Goal: Task Accomplishment & Management: Complete application form

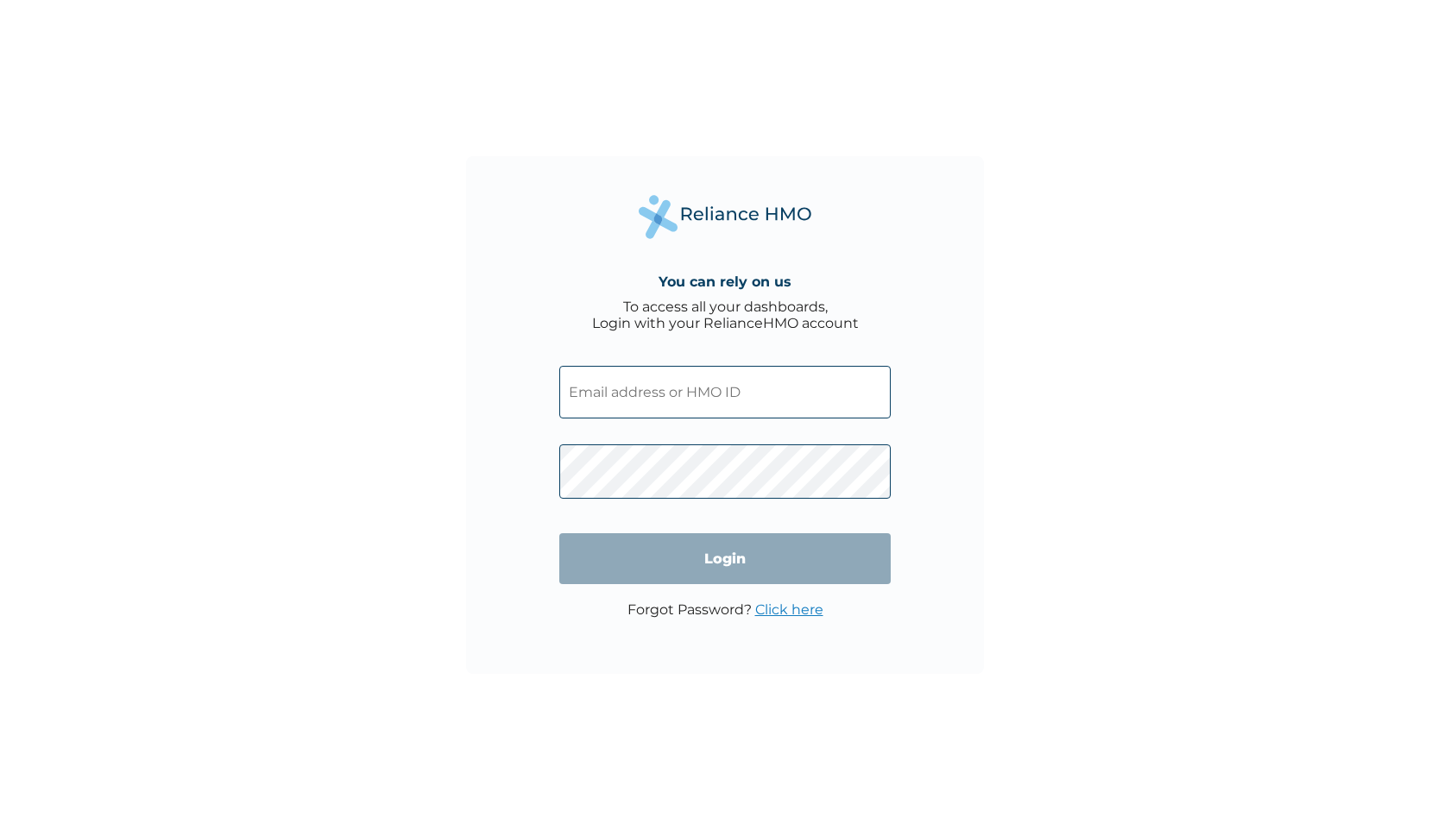
type input "sakpaniko@seamfix.com"
click at [731, 562] on input "Login" at bounding box center [724, 558] width 331 height 51
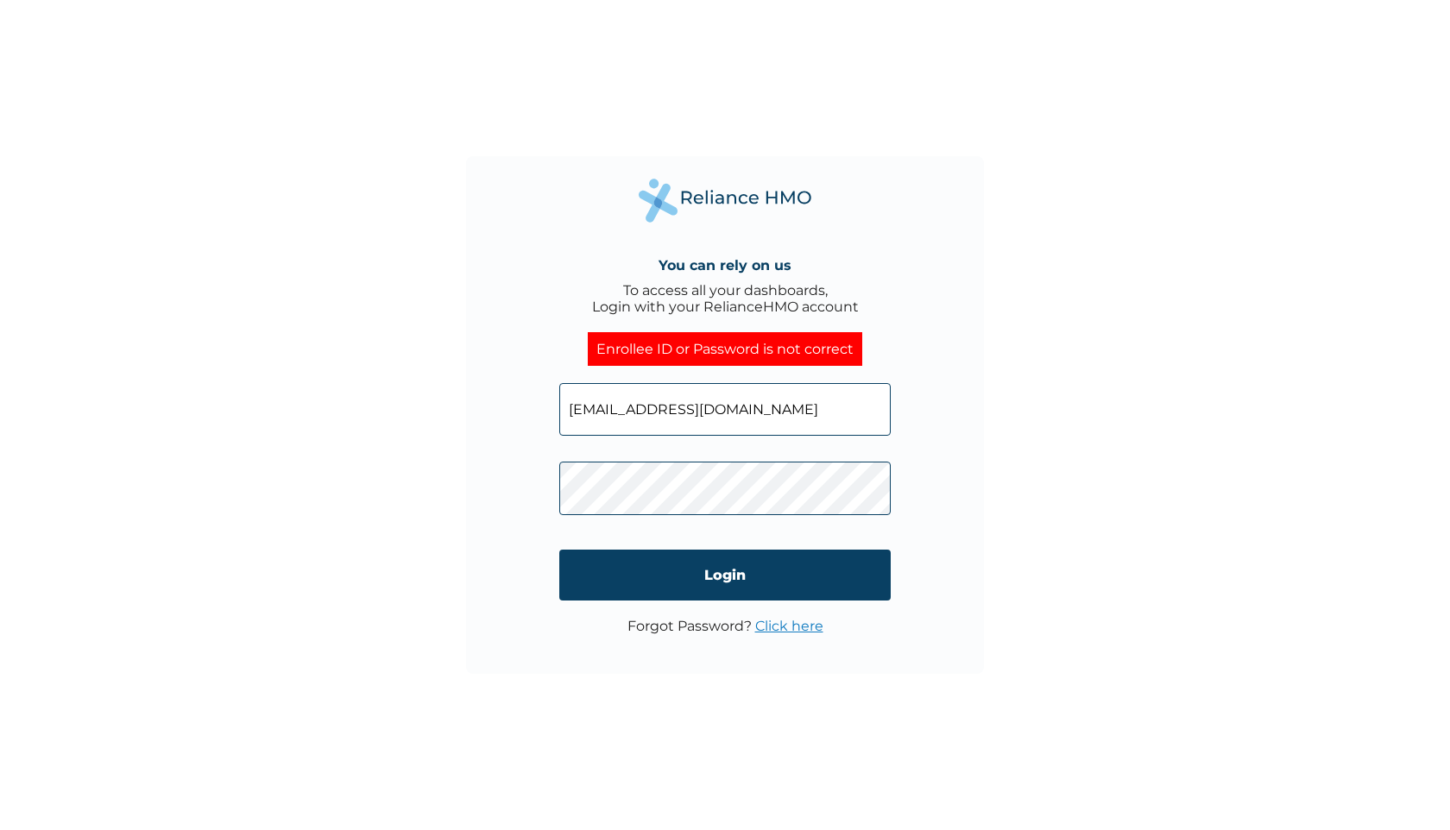
click at [678, 412] on input "sakpaniko@seamfix.com" at bounding box center [724, 409] width 331 height 53
type input "SNL/10385/A"
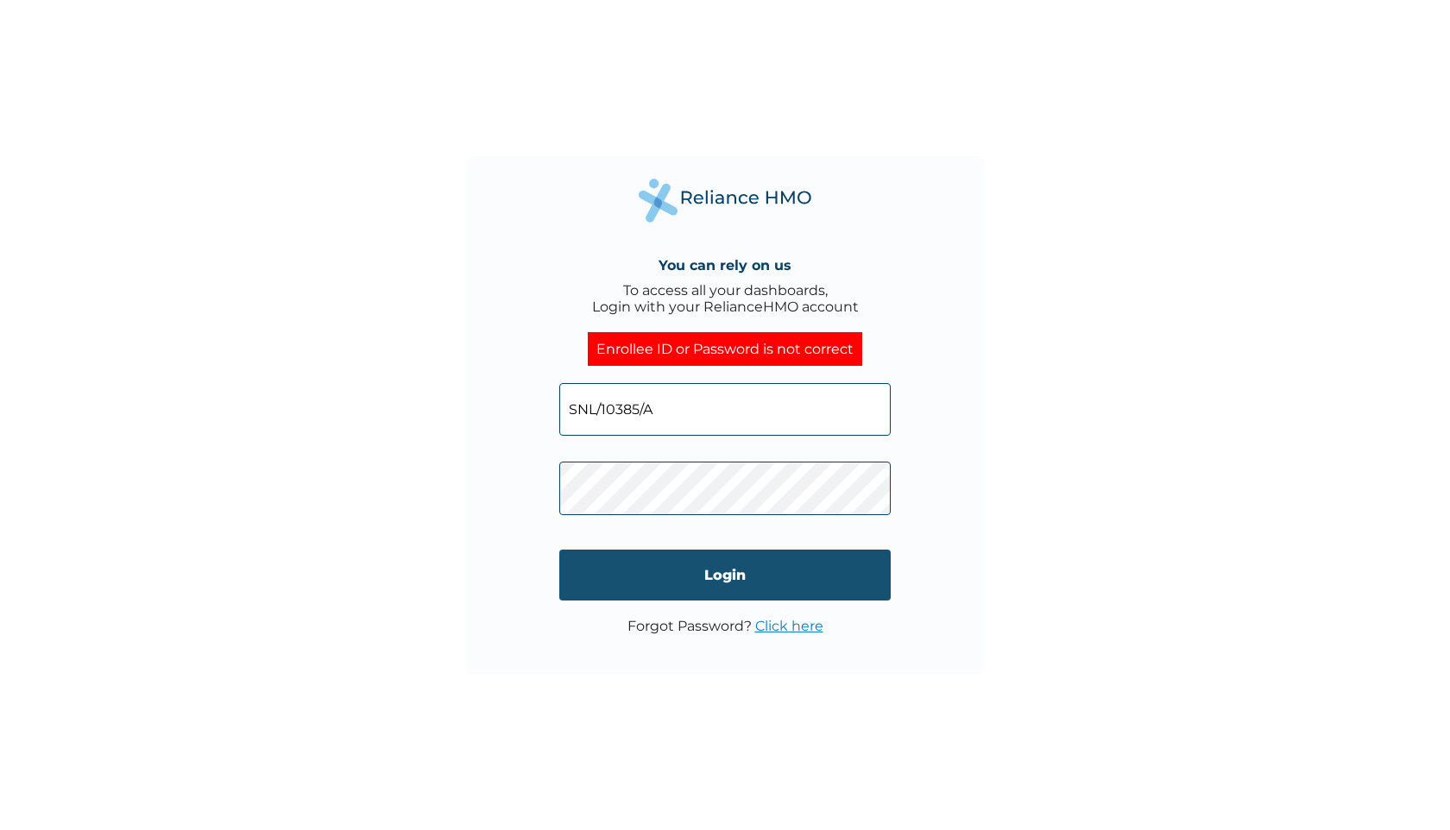
click at [697, 578] on input "Login" at bounding box center [724, 575] width 331 height 51
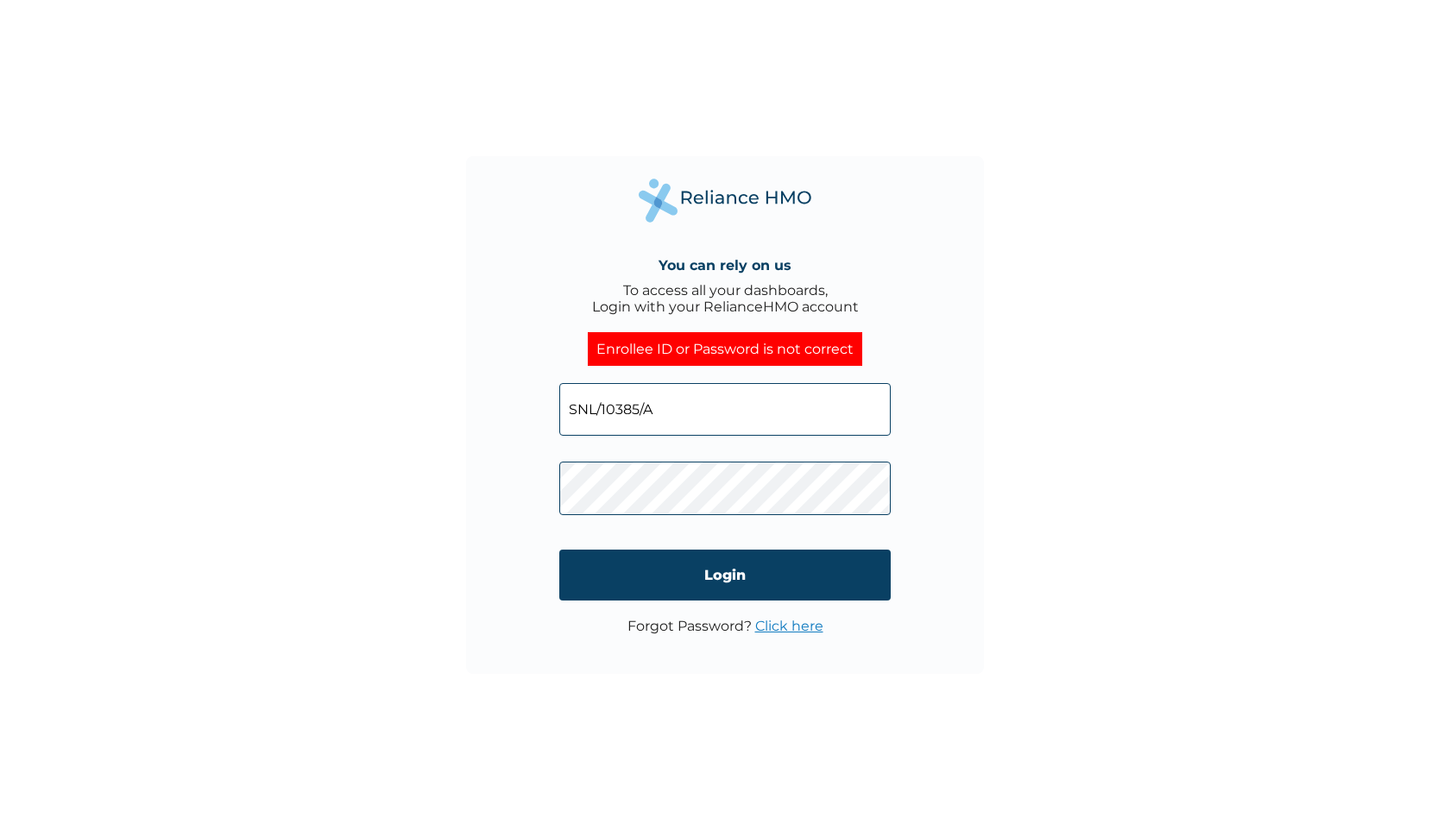
click at [663, 409] on input "SNL/10385/A" at bounding box center [724, 409] width 331 height 53
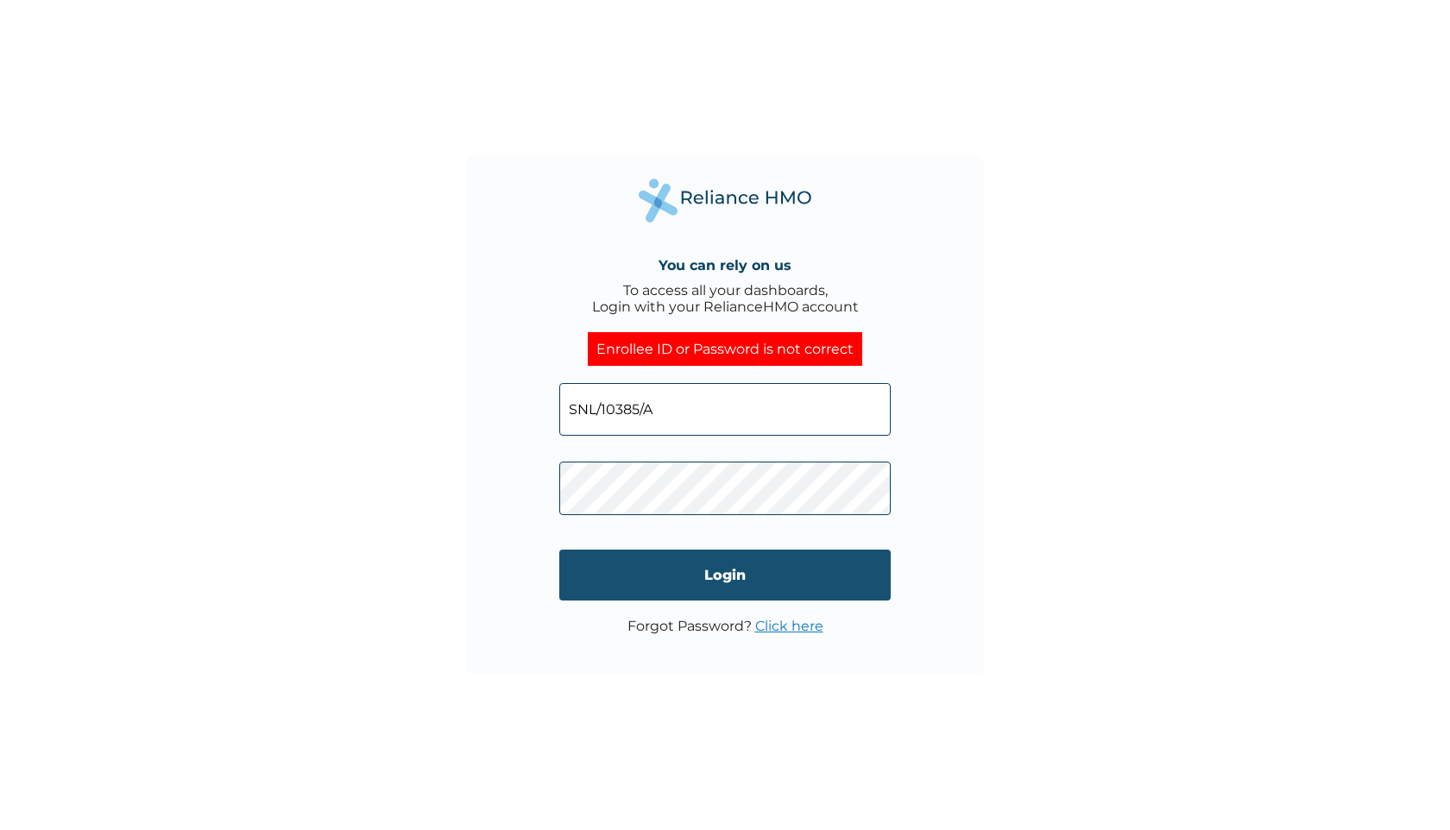
click at [682, 566] on input "Login" at bounding box center [724, 575] width 331 height 51
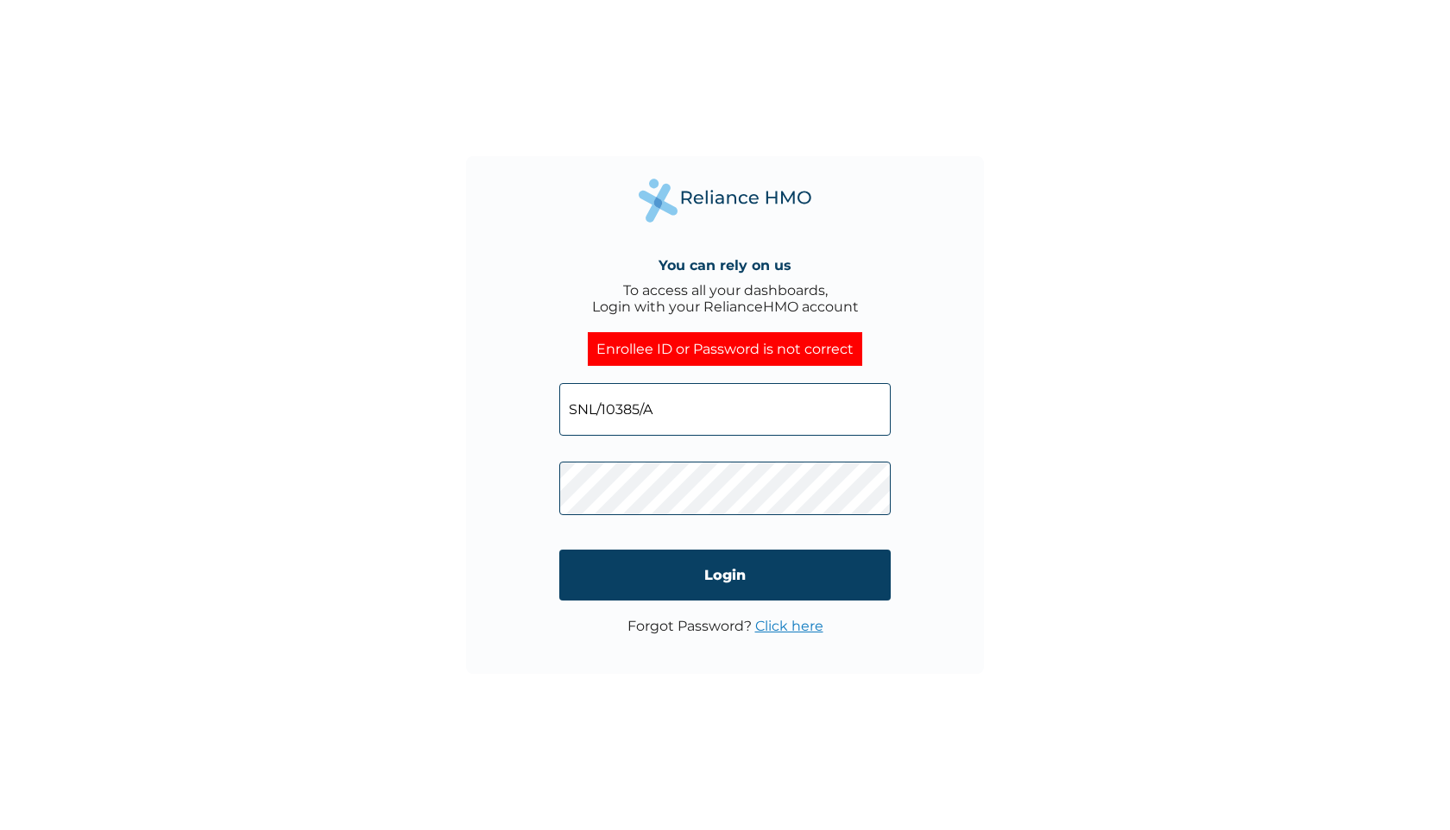
click at [681, 409] on input "SNL/10385/A" at bounding box center [724, 409] width 331 height 53
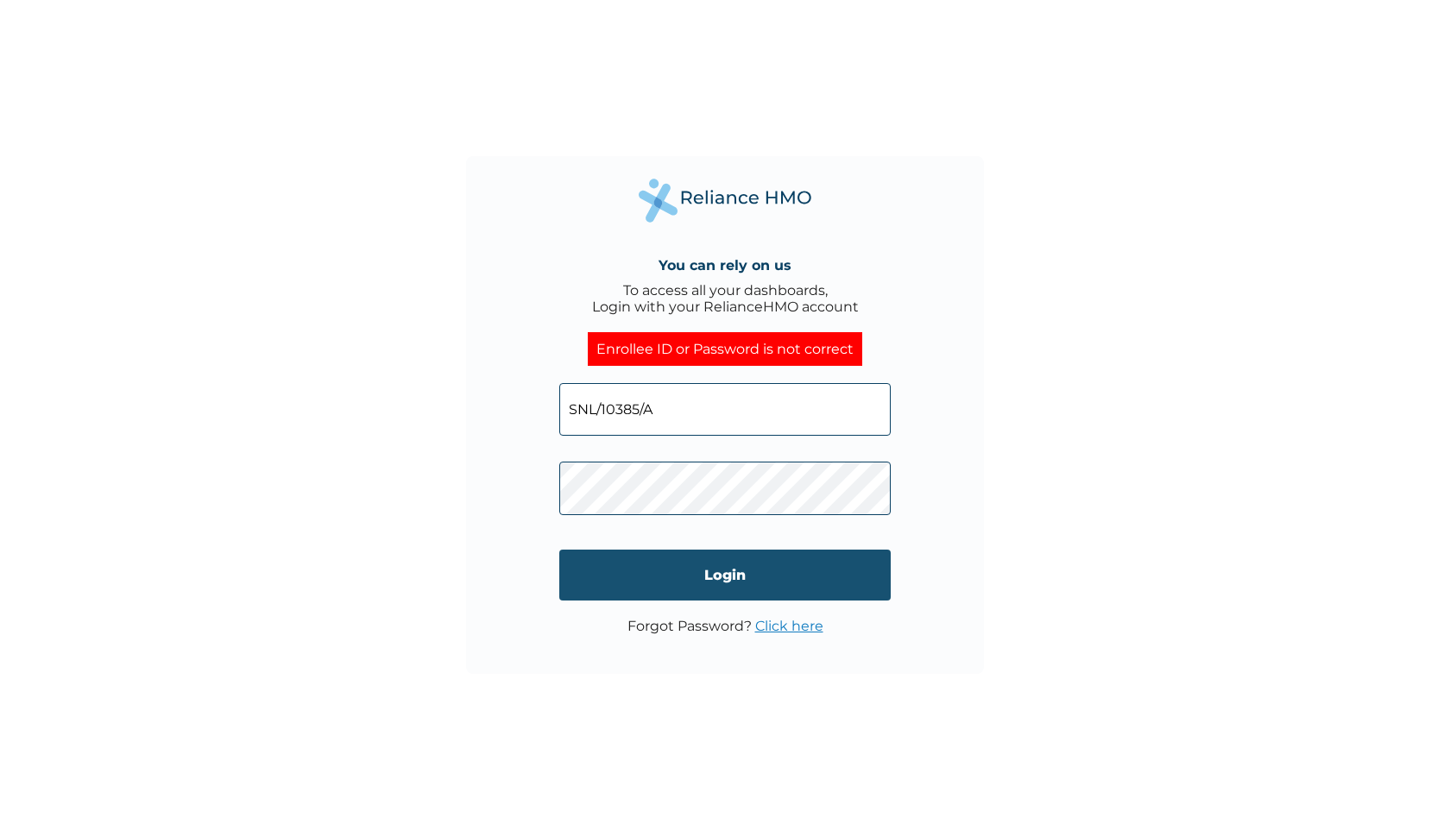
click at [697, 579] on input "Login" at bounding box center [724, 575] width 331 height 51
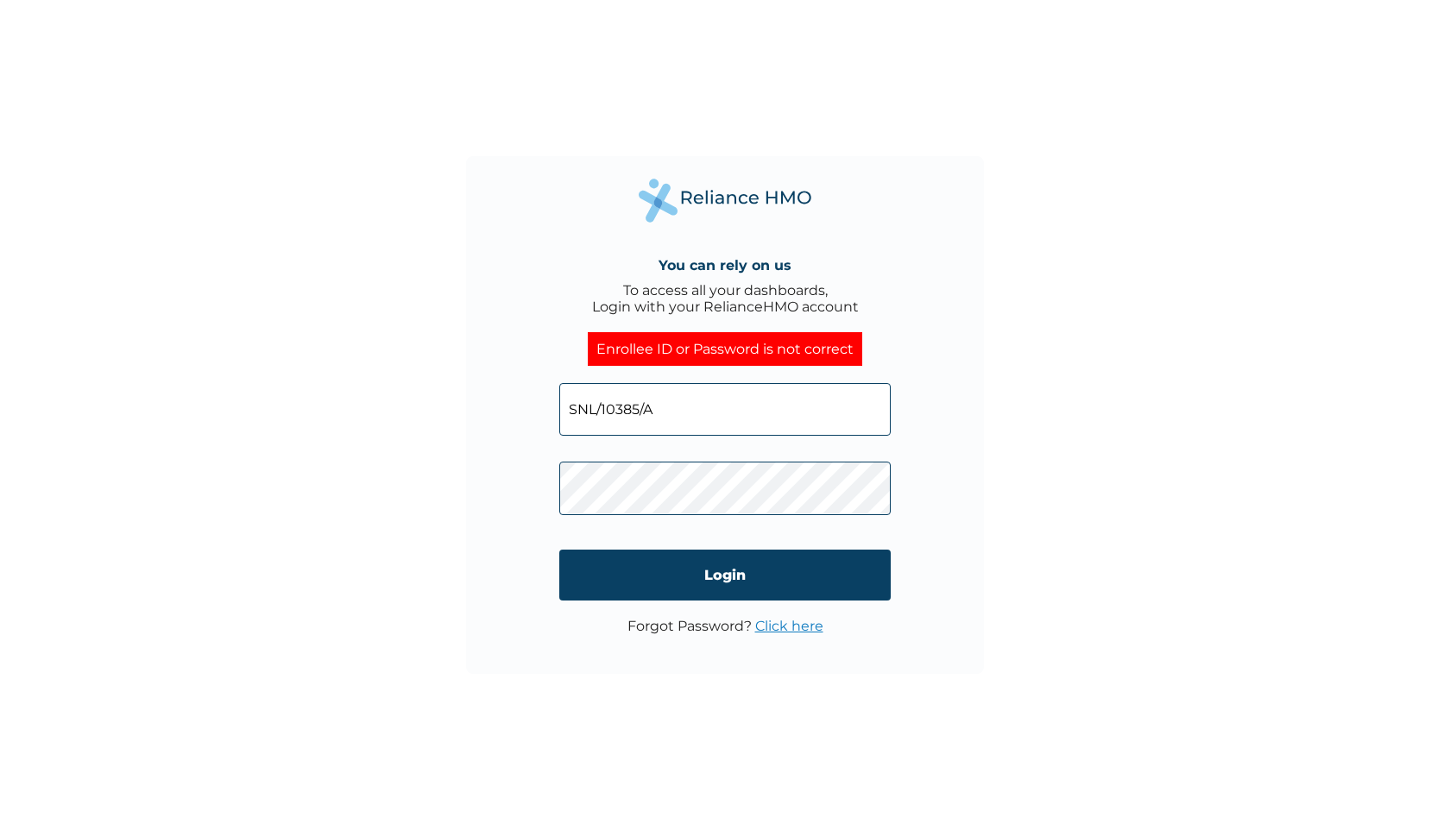
click input "Login" at bounding box center [724, 575] width 331 height 51
click at [781, 630] on link "Click here" at bounding box center [789, 626] width 68 height 16
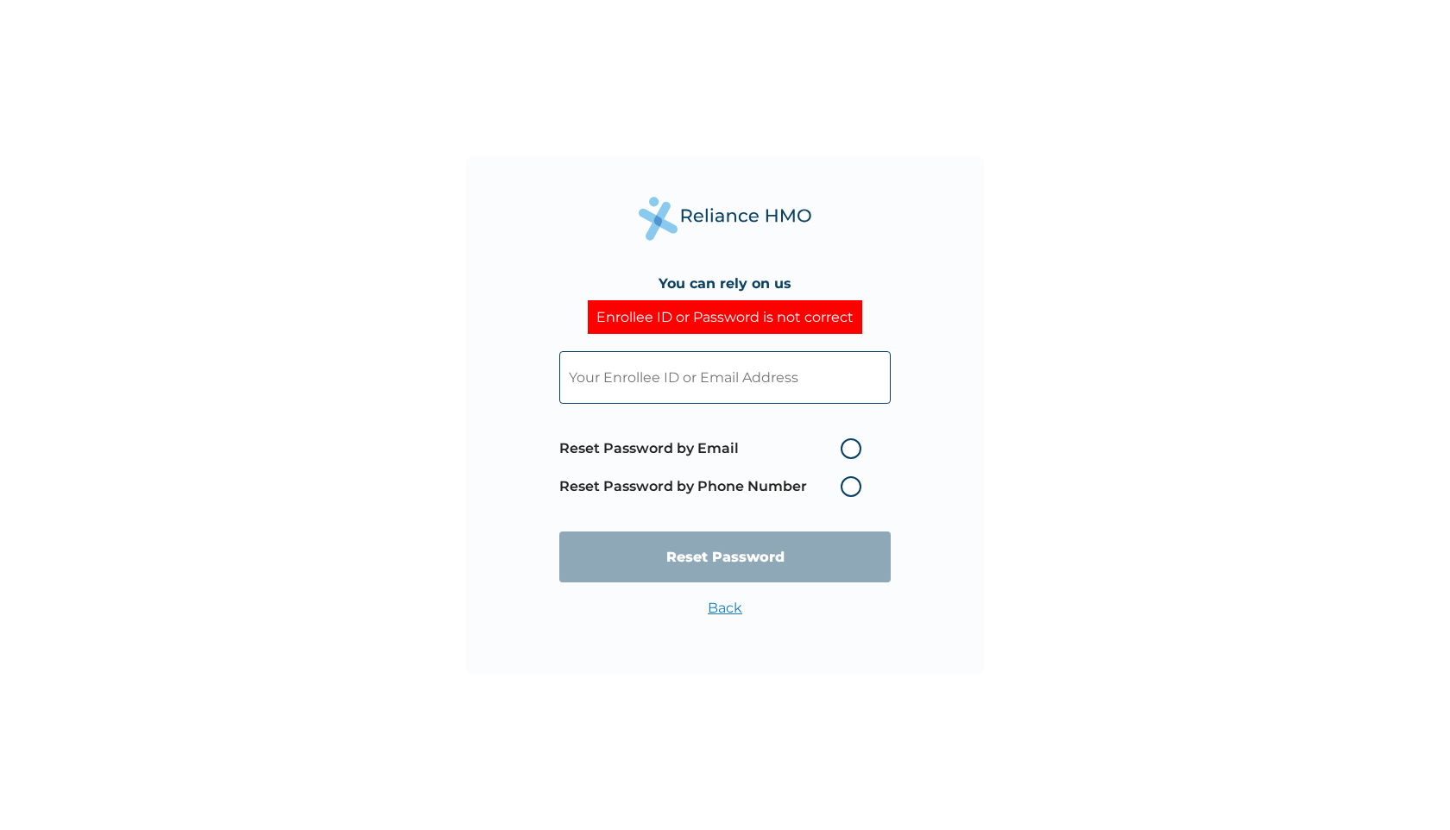
click at [752, 383] on input "text" at bounding box center [724, 377] width 331 height 53
paste input "SNL/10385/A"
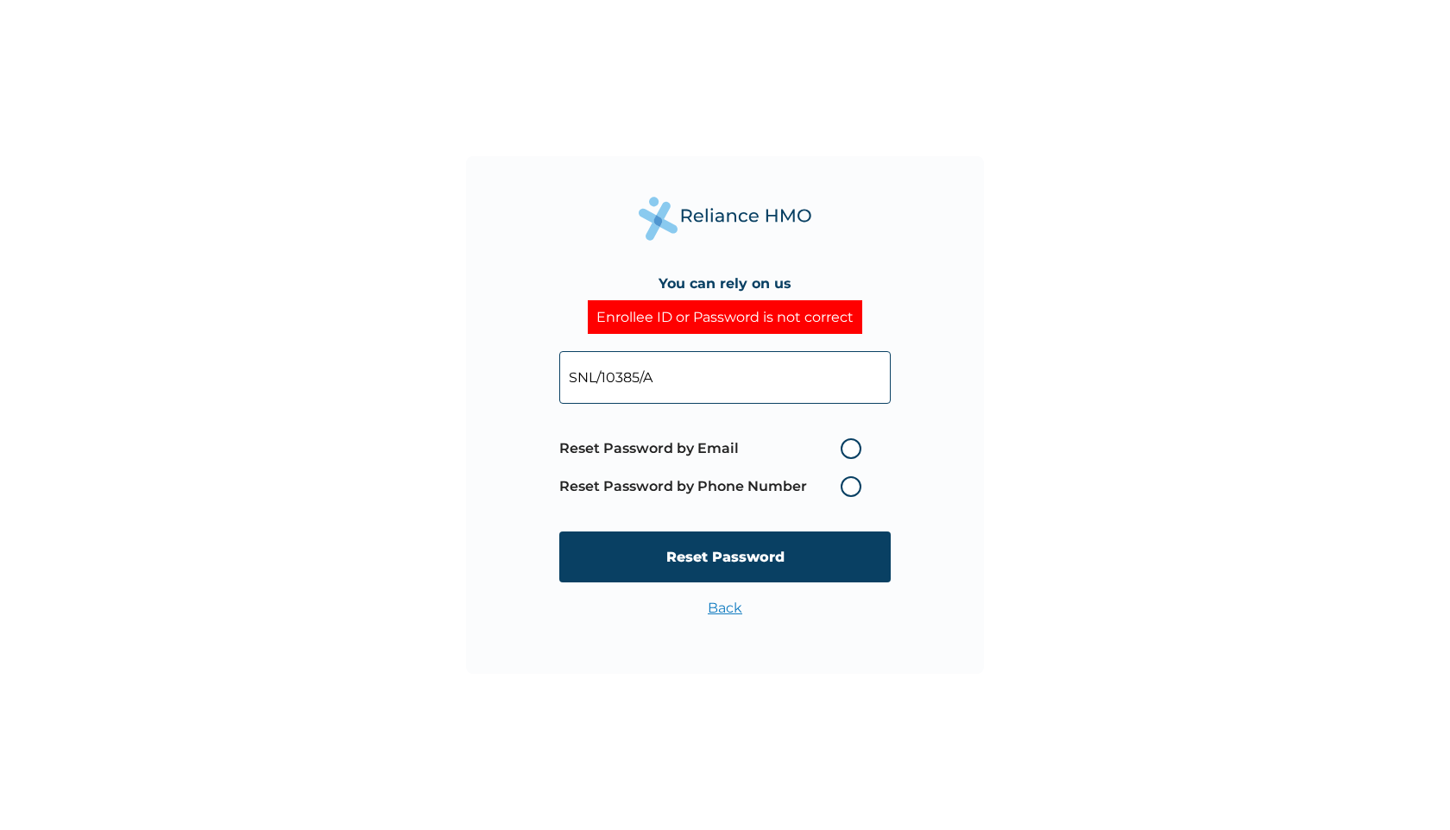
type input "SNL/10385/A"
click at [969, 438] on div "You can rely on us Enrollee ID or Password is not correct SNL/10385/A Reset Pas…" at bounding box center [725, 415] width 518 height 518
click at [851, 450] on label "Reset Password by Email" at bounding box center [714, 448] width 311 height 21
click at [844, 450] on input "Reset Password by Email" at bounding box center [830, 449] width 28 height 28
radio input "true"
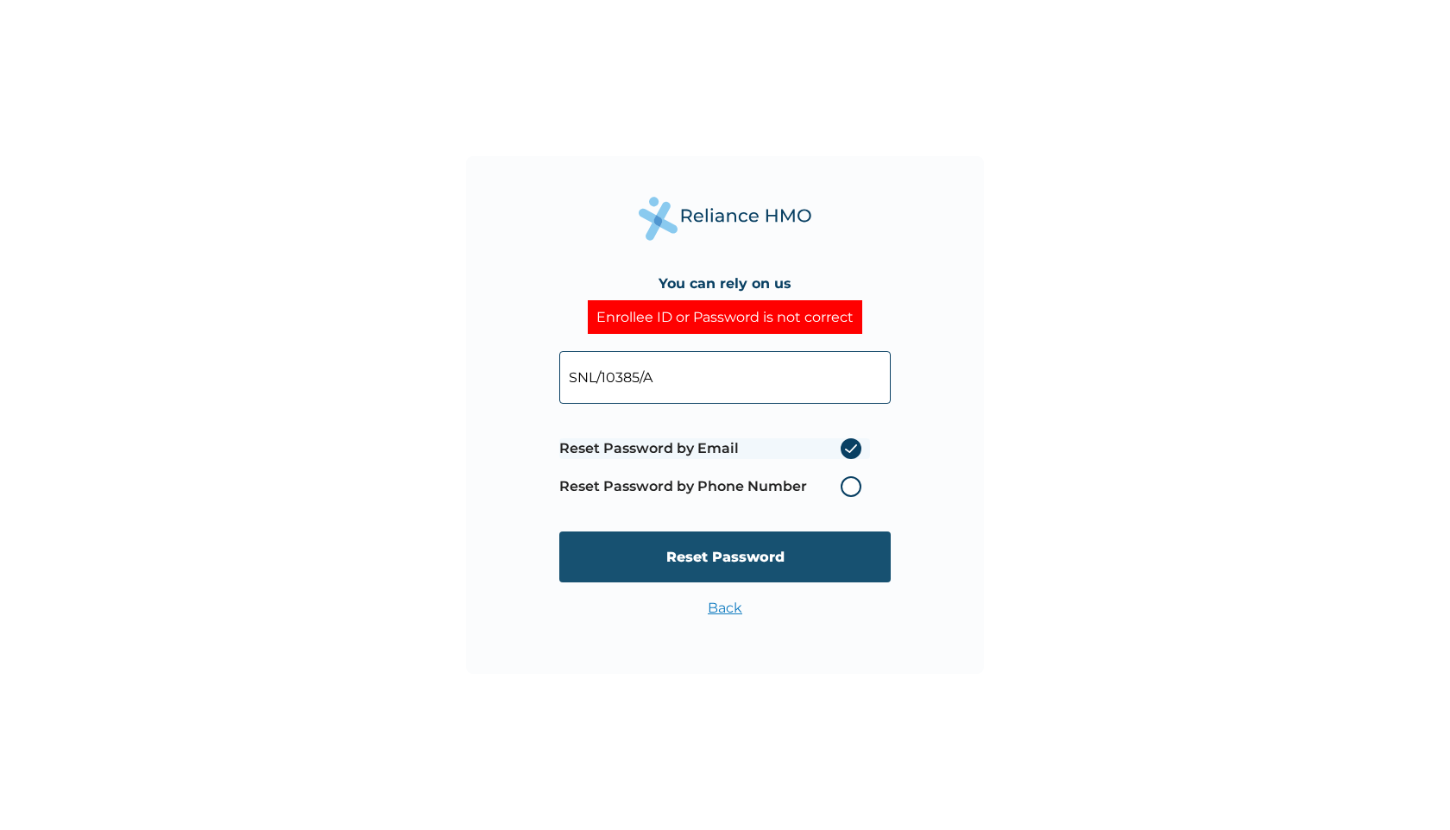
click at [780, 555] on input "Reset Password" at bounding box center [724, 557] width 331 height 51
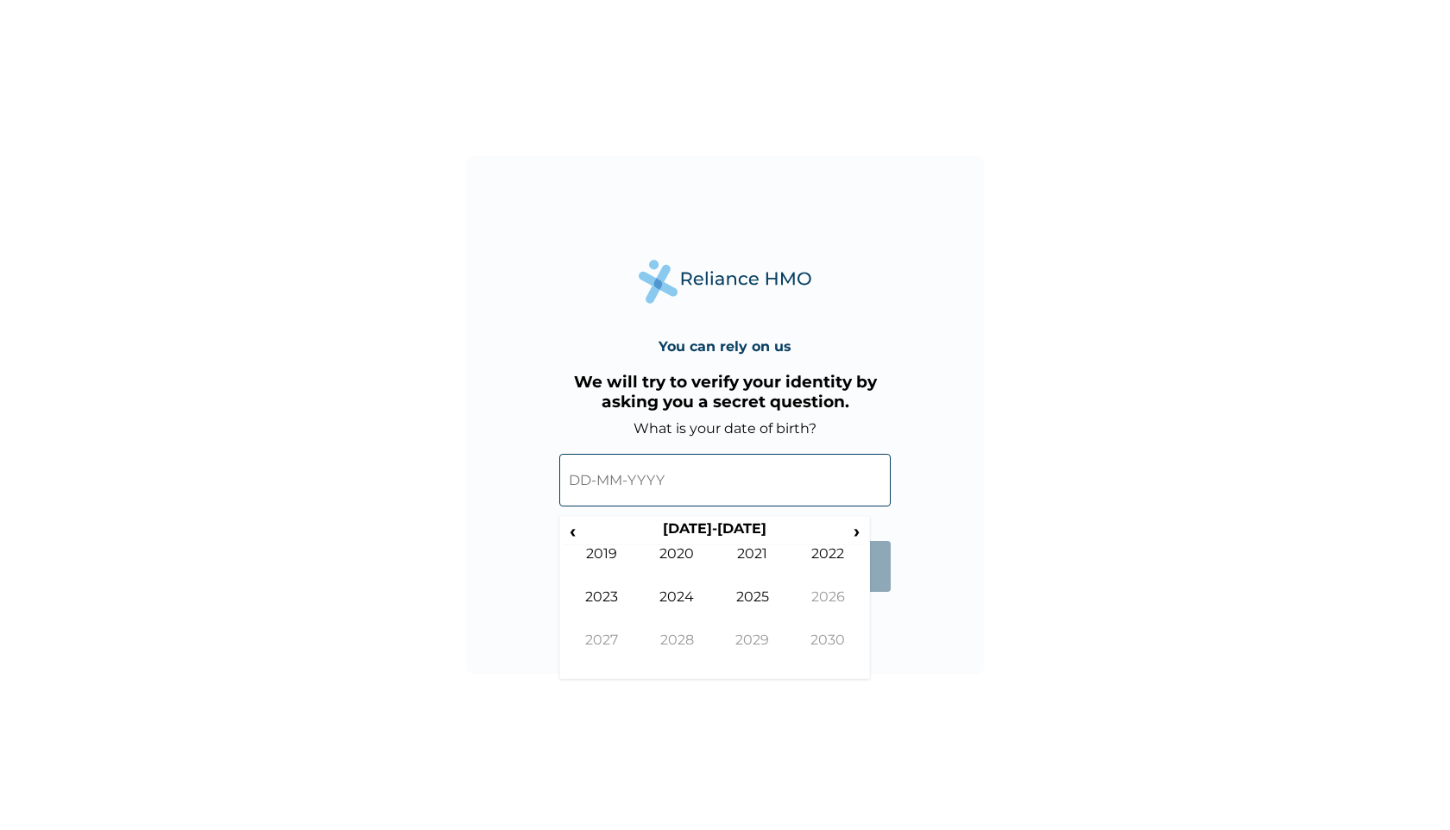
click at [730, 481] on input "text" at bounding box center [724, 480] width 331 height 53
click at [587, 479] on input "text" at bounding box center [724, 480] width 331 height 53
click at [578, 532] on span "‹" at bounding box center [573, 531] width 18 height 22
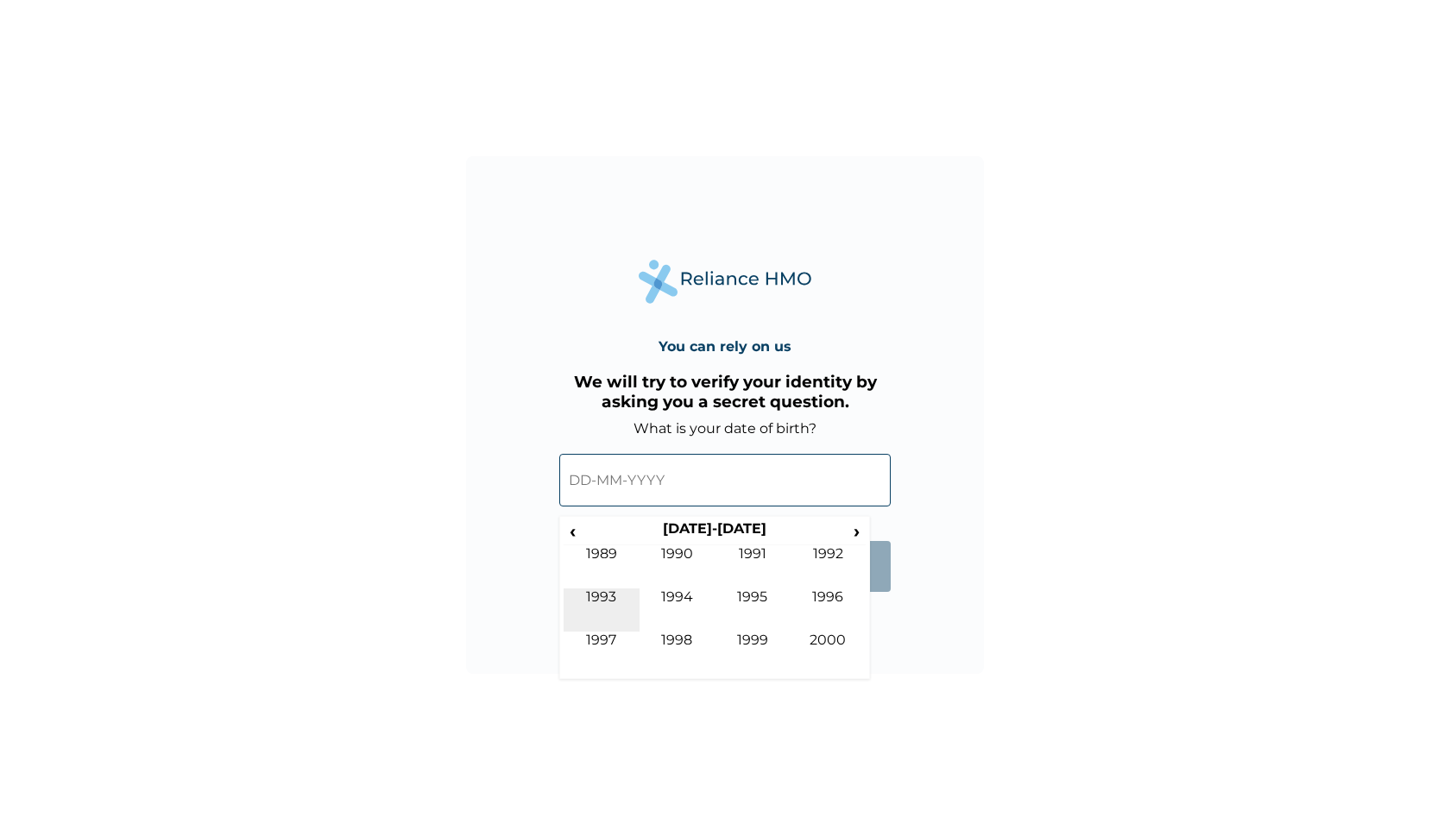
click at [604, 594] on td "1993" at bounding box center [602, 610] width 76 height 43
click at [608, 648] on td "Sep" at bounding box center [602, 653] width 76 height 43
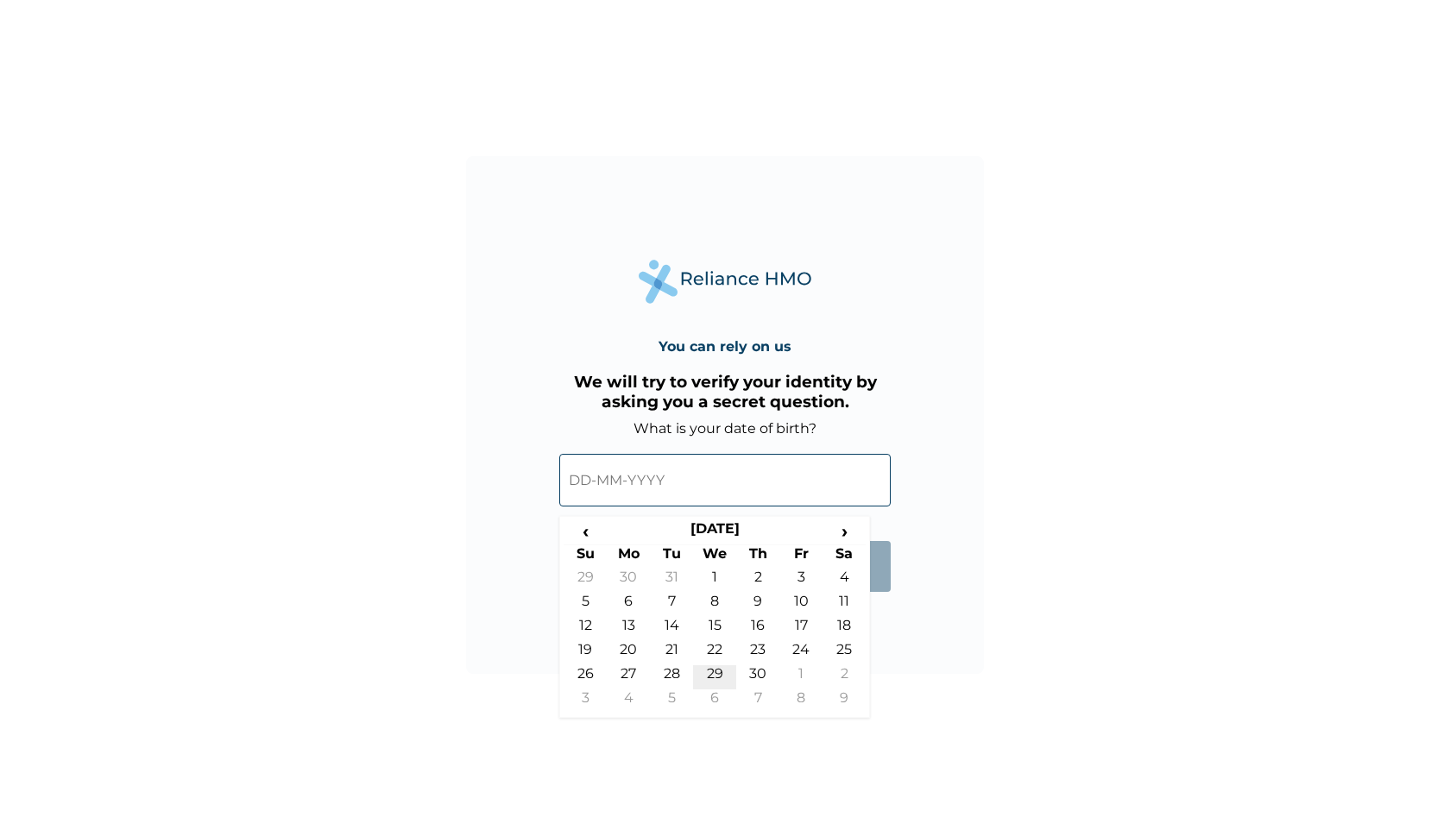
click at [720, 671] on td "29" at bounding box center [714, 677] width 43 height 24
type input "29-09-1993"
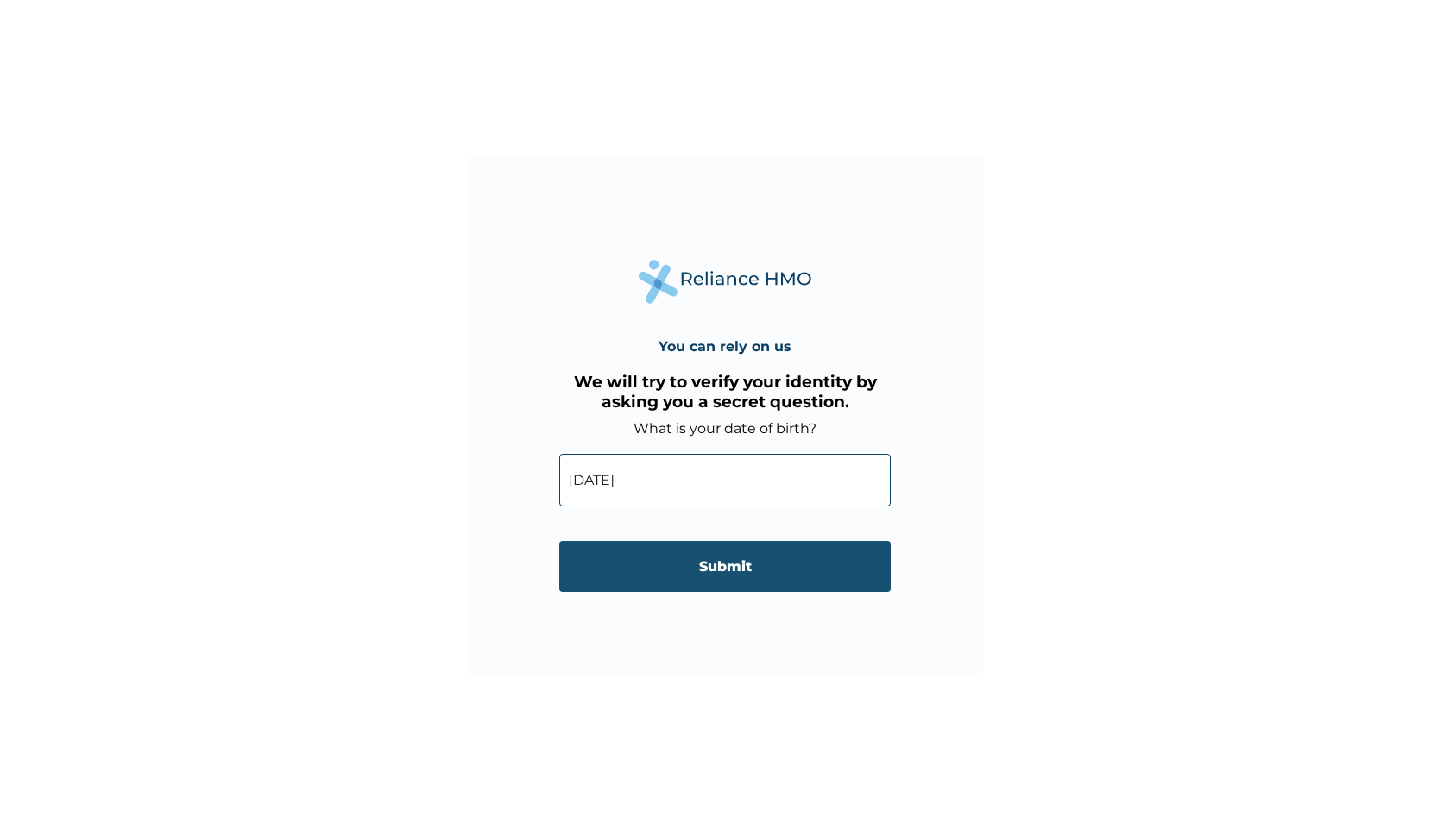
click at [771, 583] on input "Submit" at bounding box center [724, 566] width 331 height 51
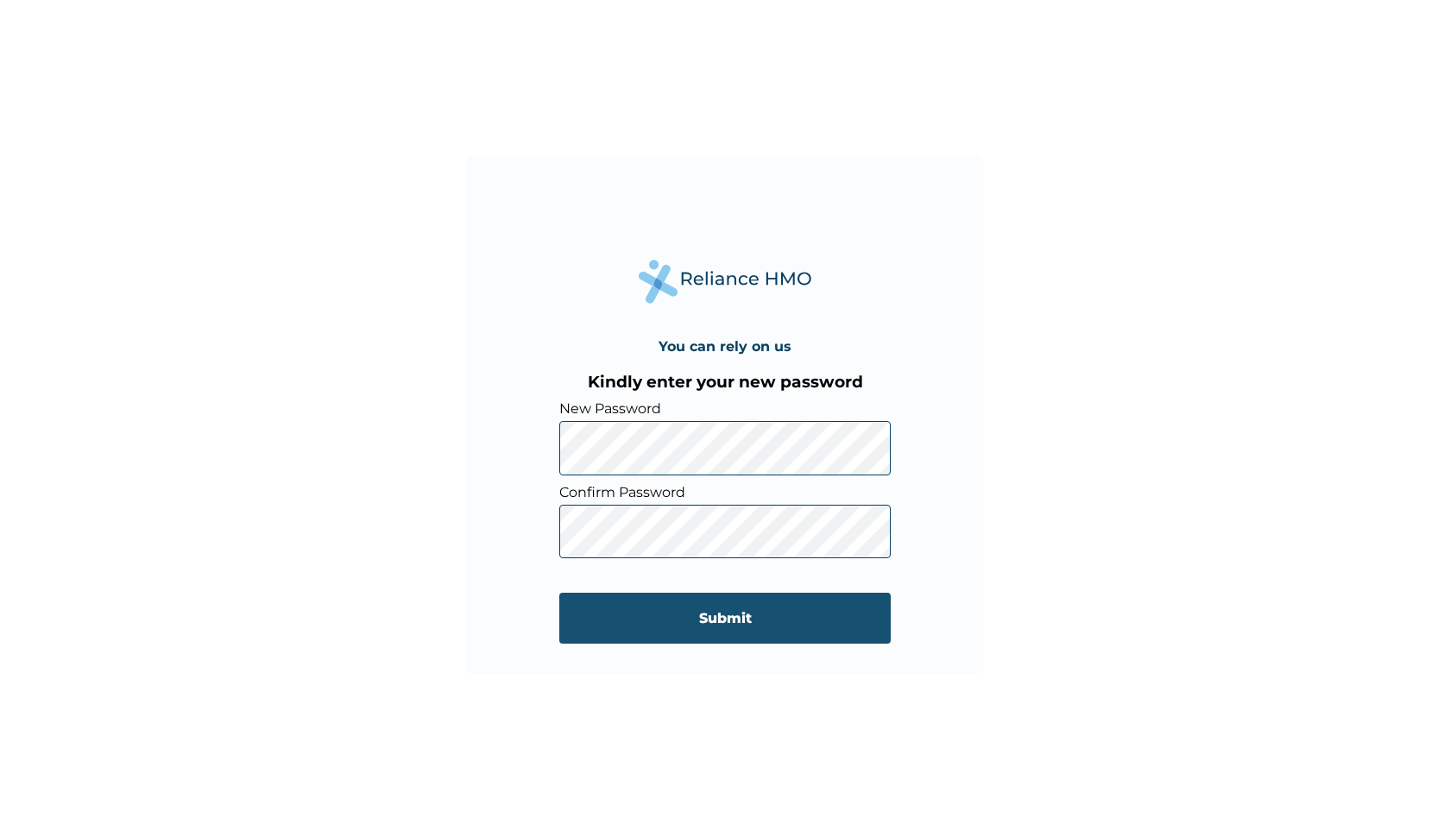
click at [680, 623] on input "Submit" at bounding box center [724, 618] width 331 height 51
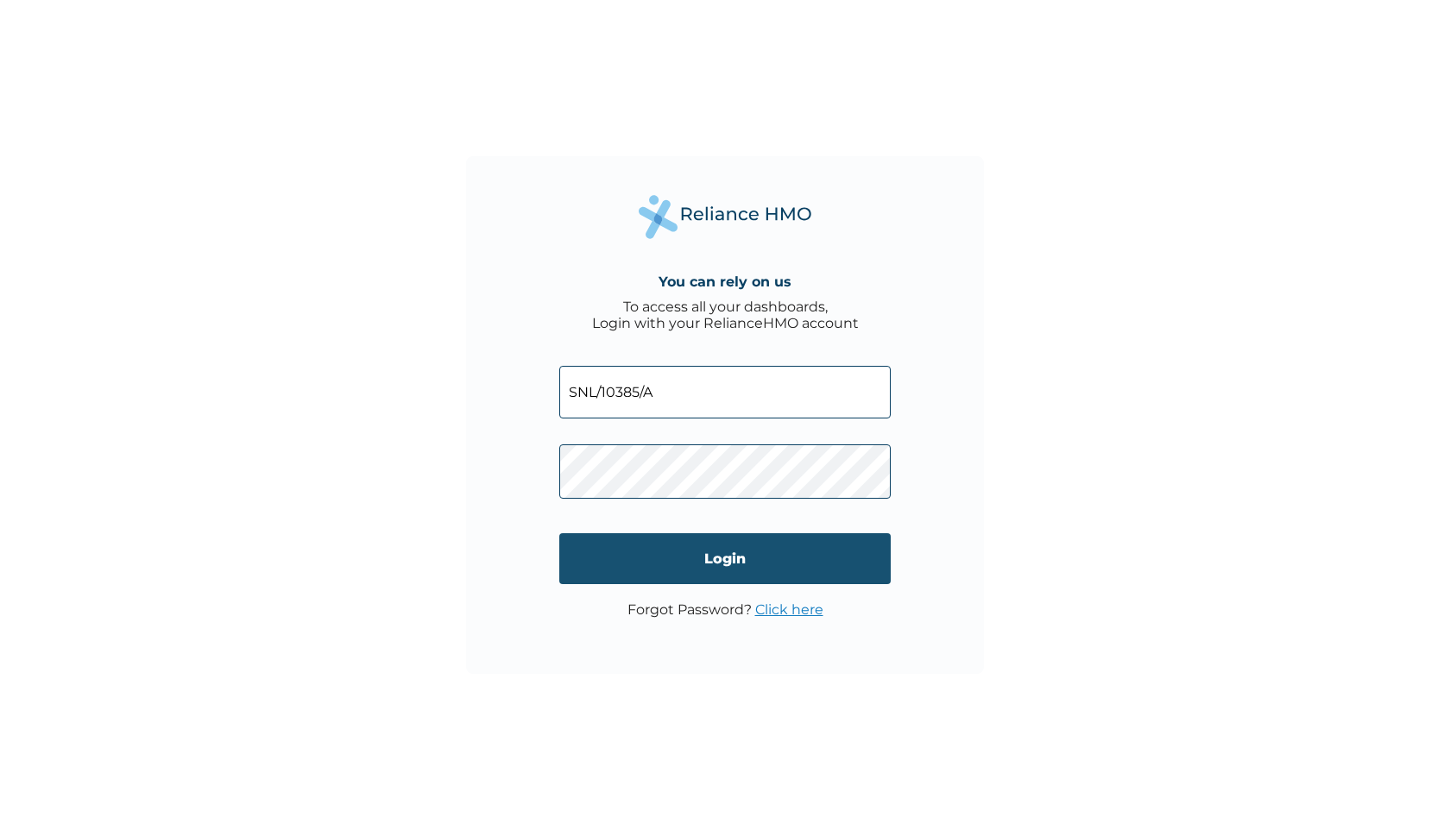
click at [742, 561] on input "Login" at bounding box center [724, 558] width 331 height 51
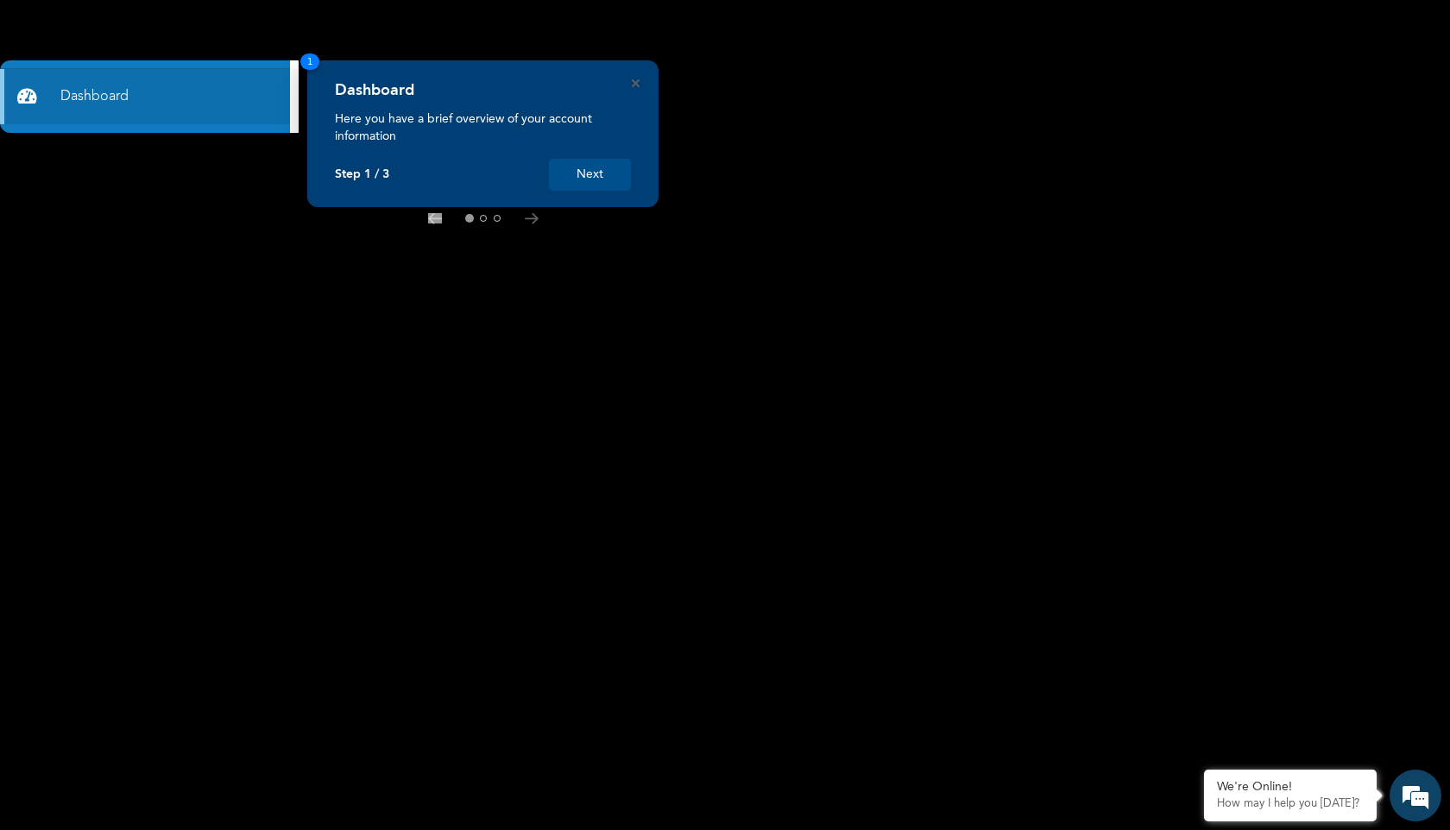
click at [608, 179] on button "Next" at bounding box center [590, 175] width 82 height 32
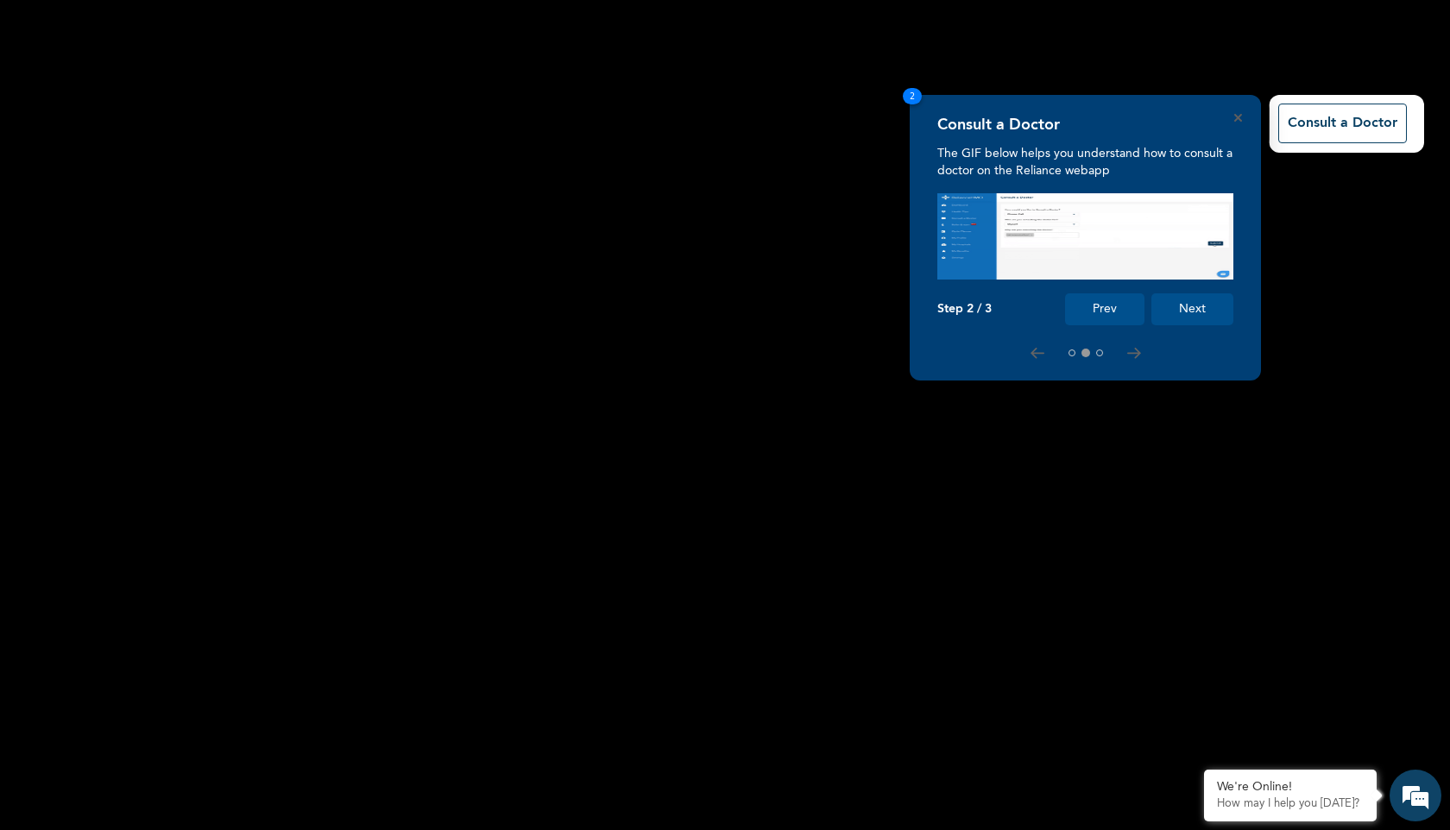
click at [1181, 312] on button "Next" at bounding box center [1192, 309] width 82 height 32
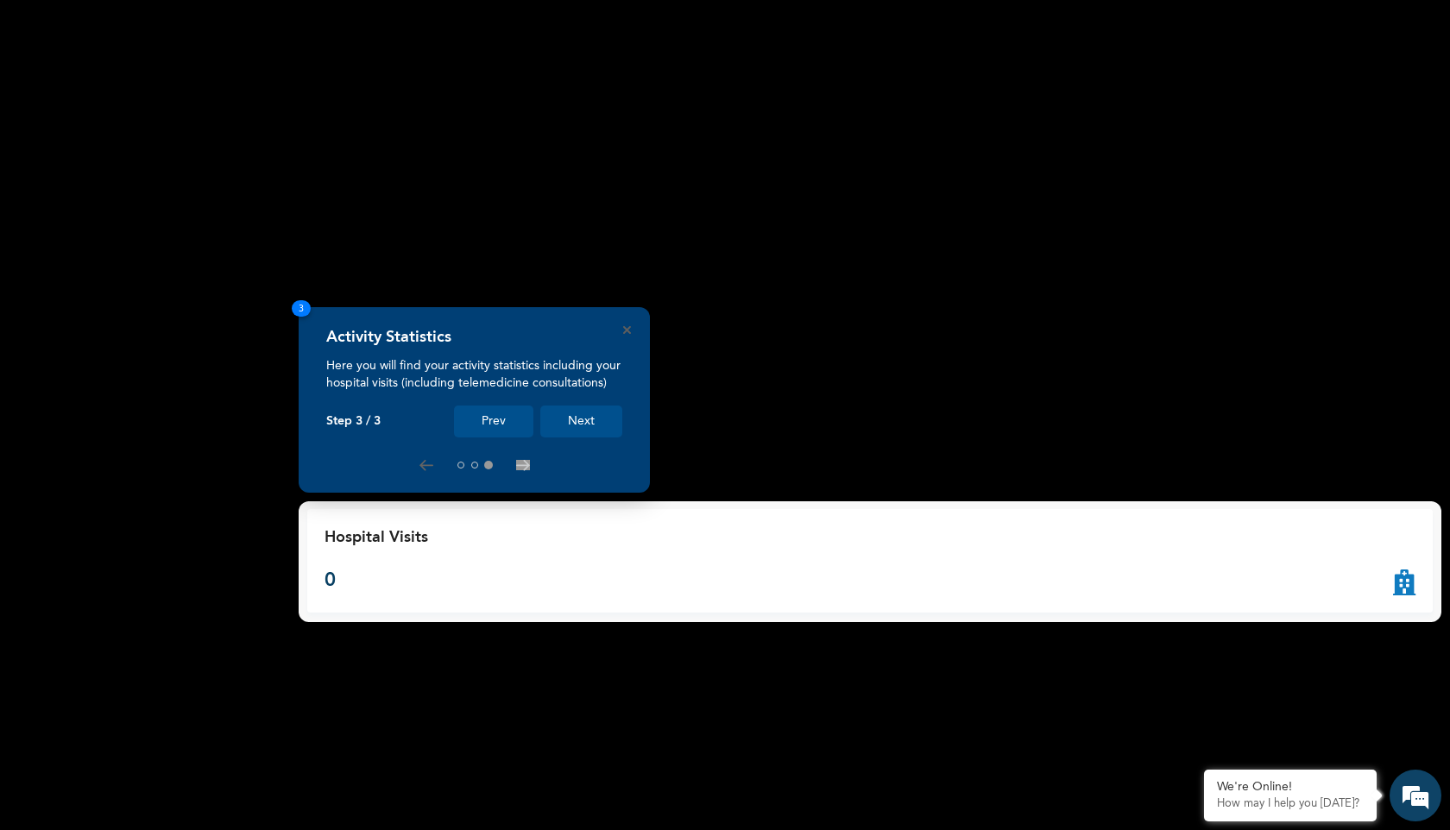
click at [576, 419] on button "Next" at bounding box center [581, 422] width 82 height 32
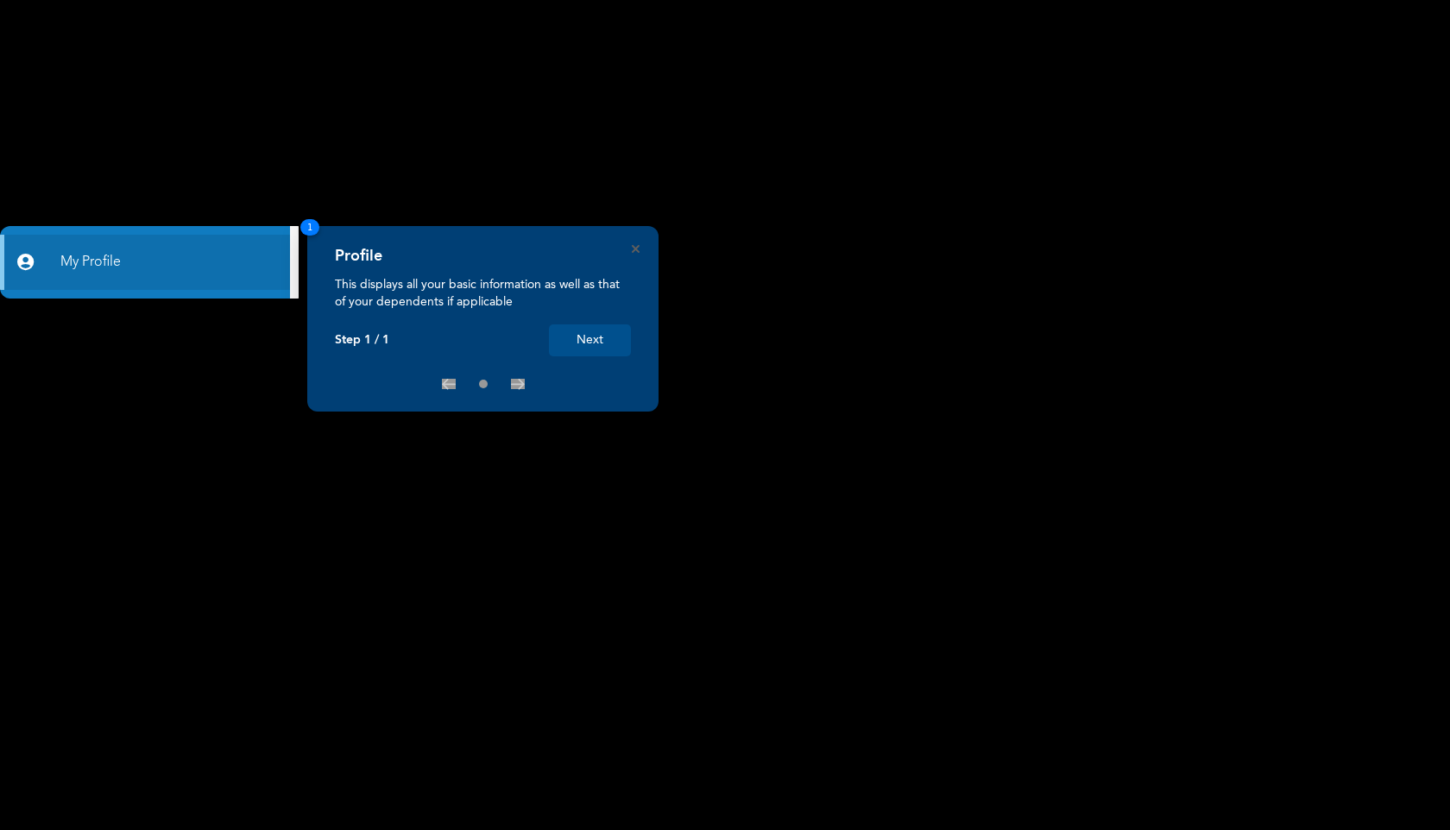
click at [598, 340] on button "Next" at bounding box center [590, 340] width 82 height 32
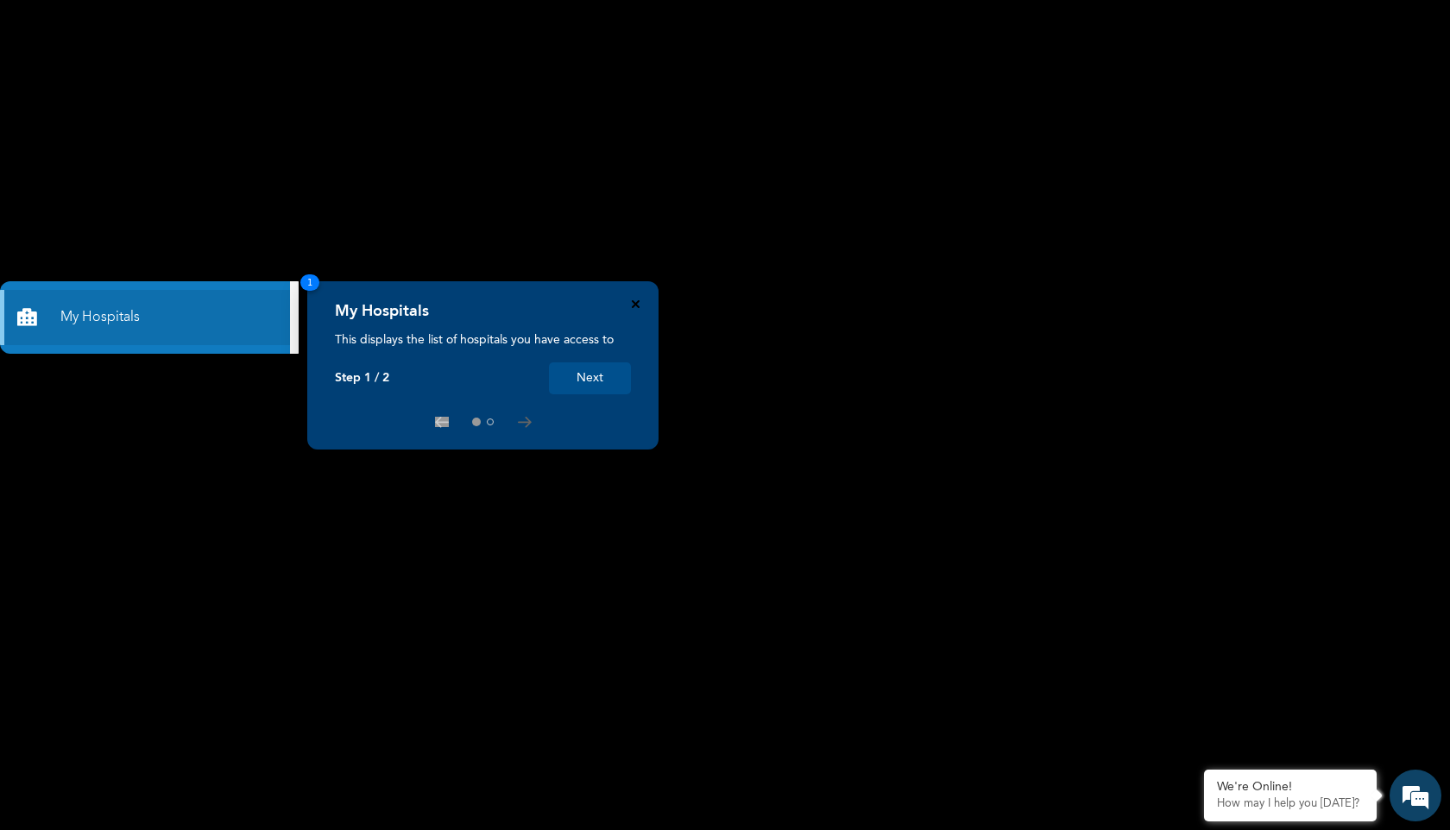
click at [636, 305] on icon "Close" at bounding box center [636, 304] width 8 height 8
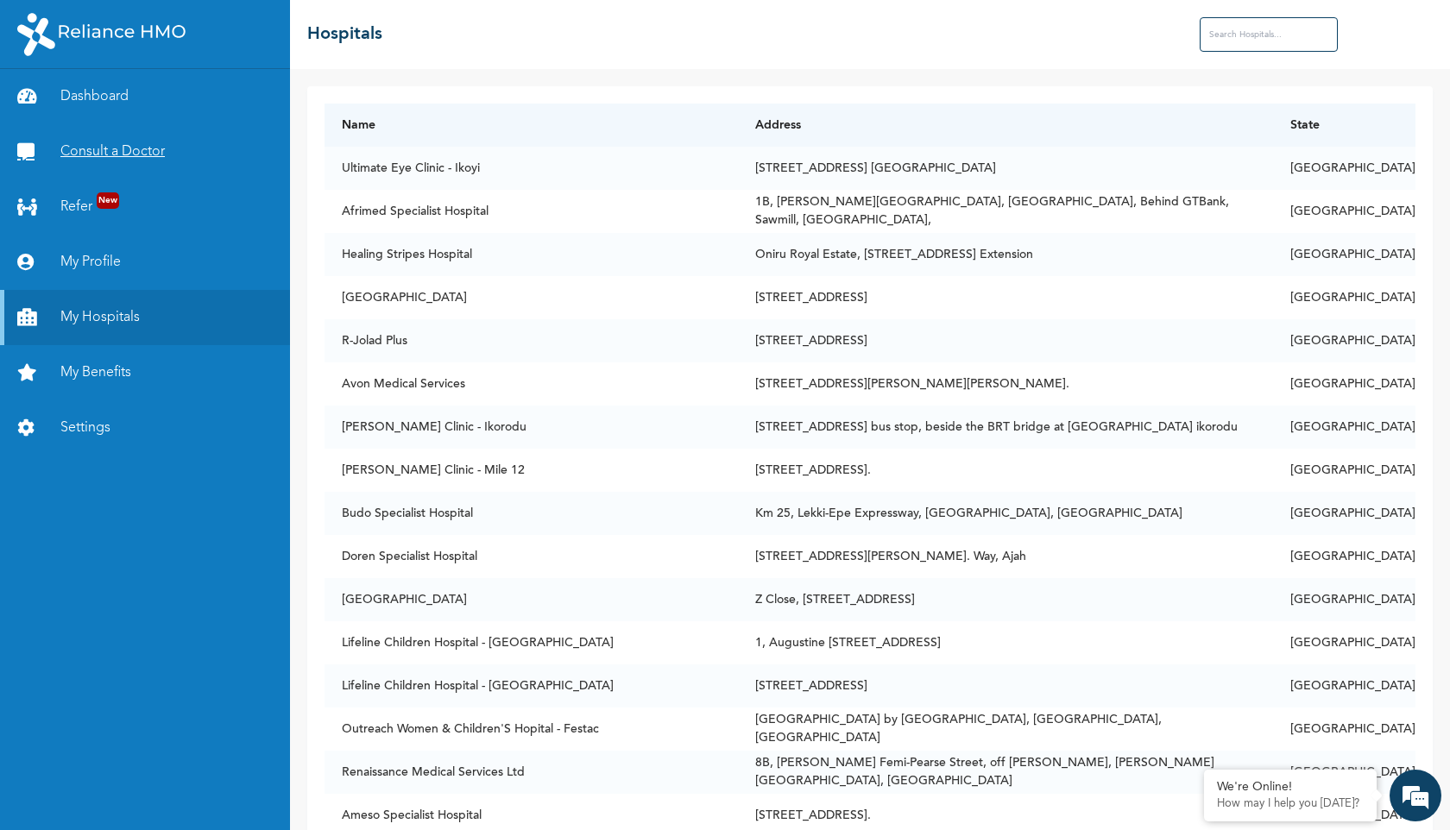
click at [120, 148] on link "Consult a Doctor" at bounding box center [145, 151] width 290 height 55
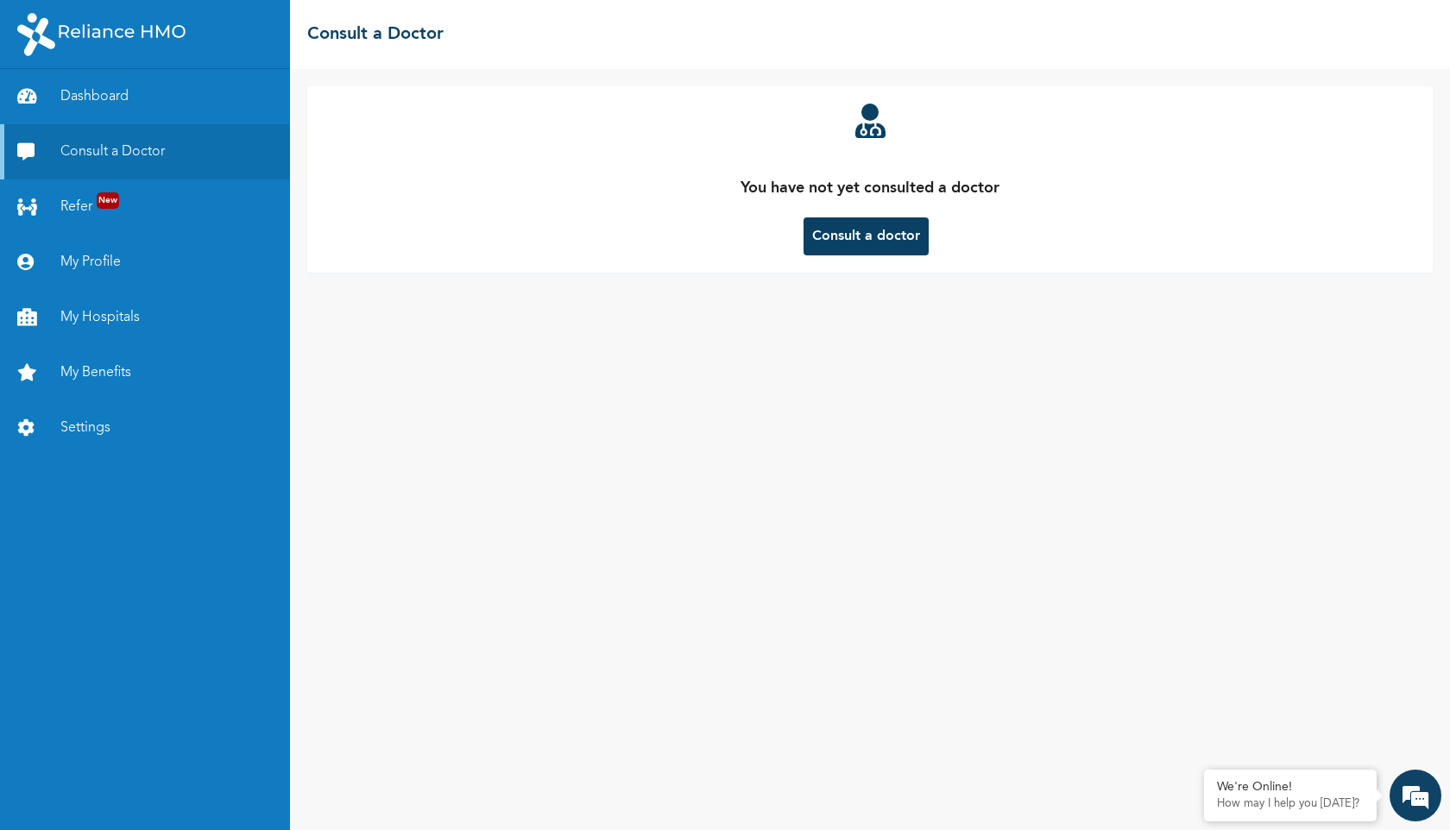
click at [855, 249] on button "Consult a doctor" at bounding box center [865, 236] width 125 height 38
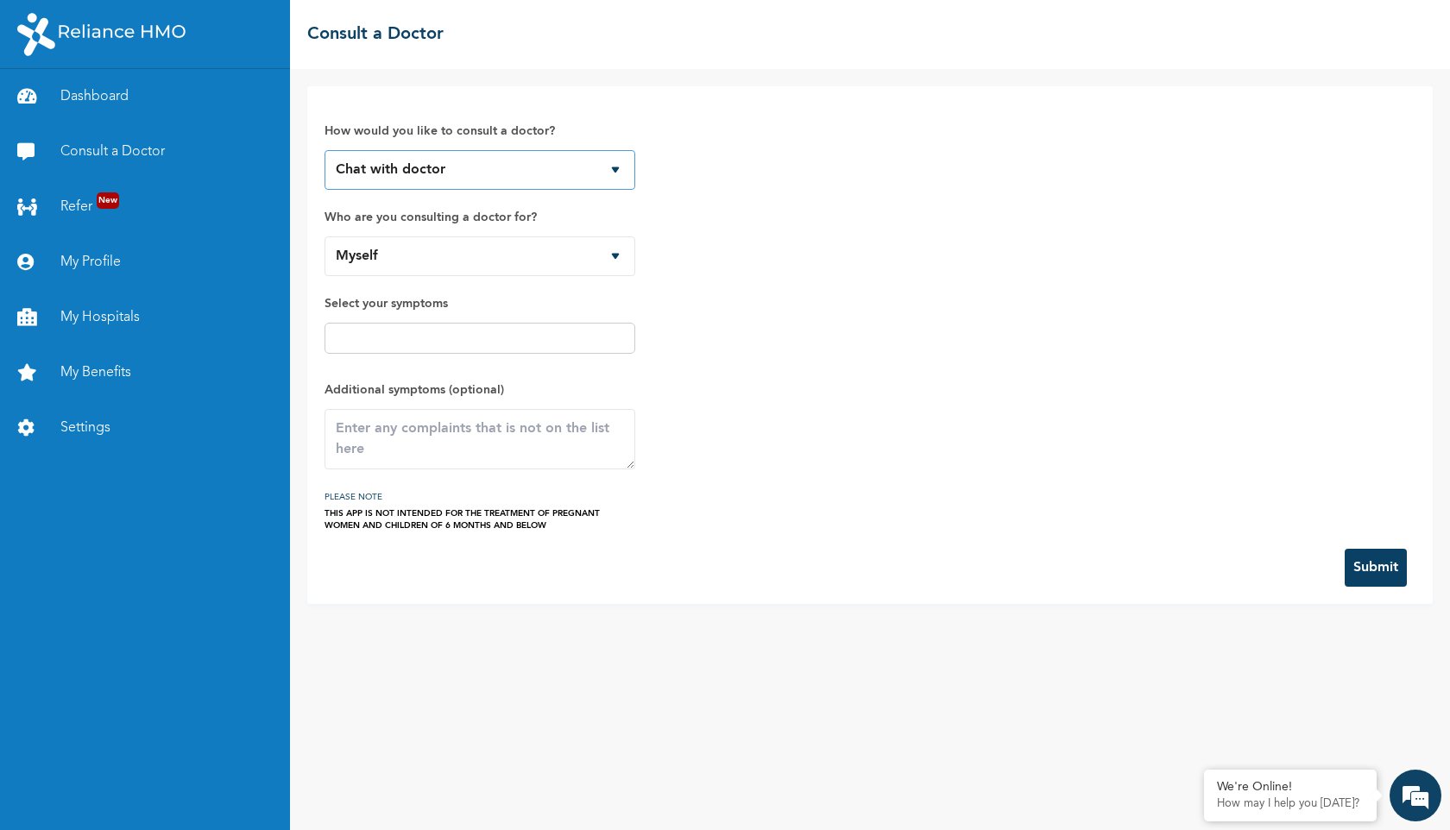
click at [425, 172] on select "Chat with doctor Phone Call" at bounding box center [479, 170] width 311 height 40
click at [324, 150] on select "Chat with doctor Phone Call" at bounding box center [479, 170] width 311 height 40
click at [438, 264] on select "Myself" at bounding box center [479, 256] width 311 height 40
click at [458, 164] on select "Chat with doctor Phone Call" at bounding box center [479, 170] width 311 height 40
select select "2"
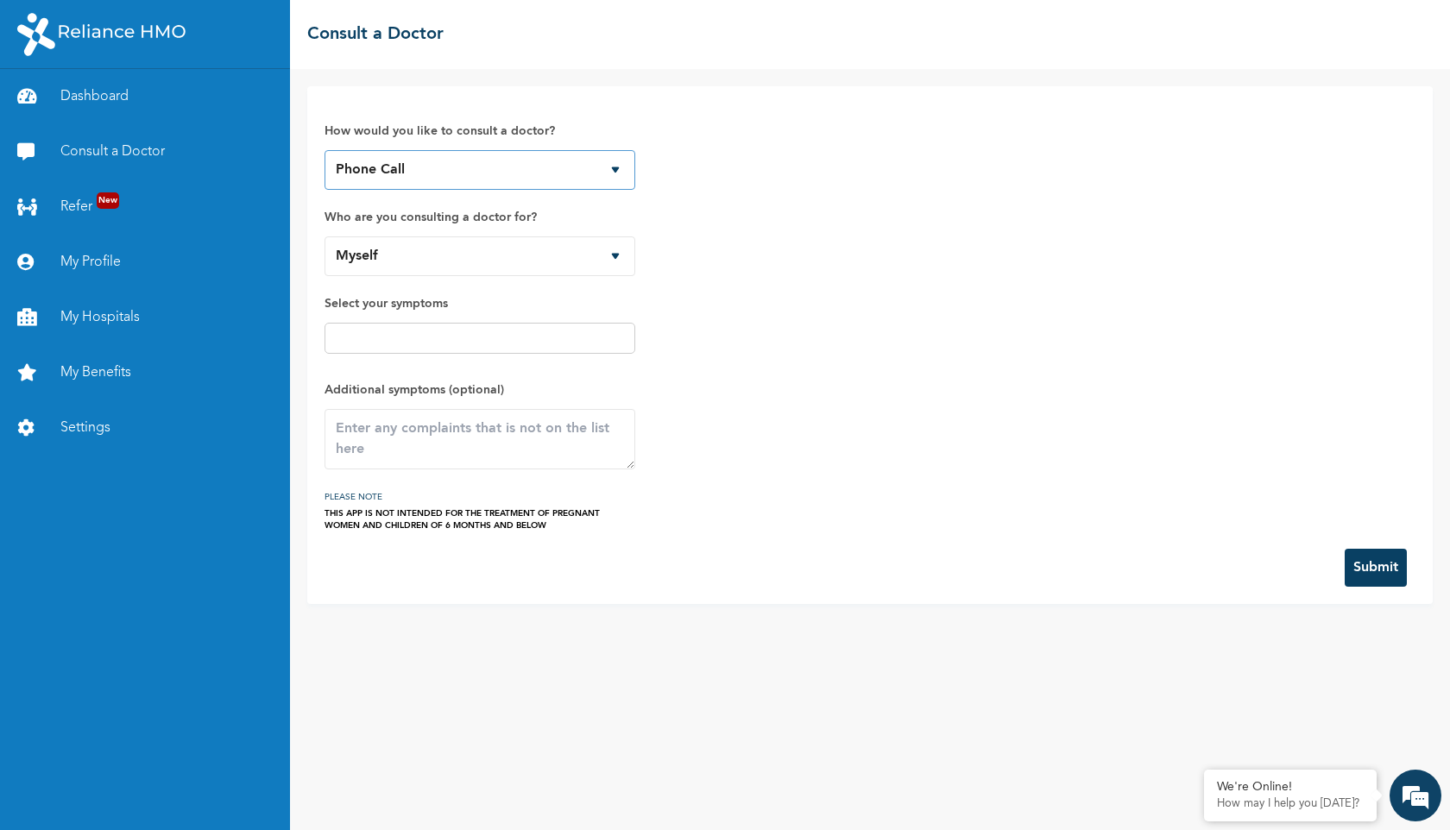
click at [324, 150] on select "Chat with doctor Phone Call" at bounding box center [479, 170] width 311 height 40
click at [457, 267] on select "Myself" at bounding box center [479, 256] width 311 height 40
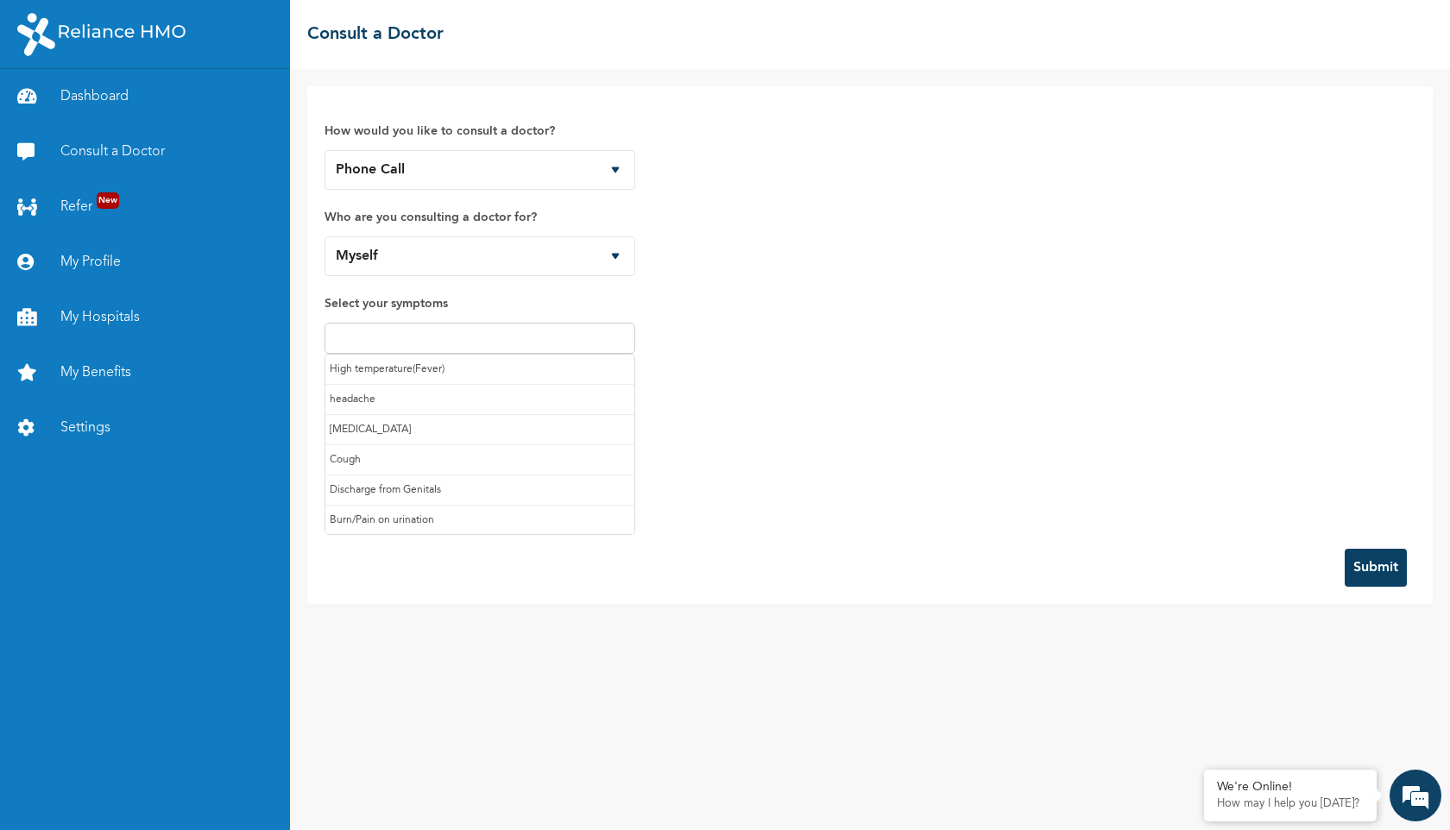
click at [462, 338] on input "text" at bounding box center [480, 338] width 300 height 21
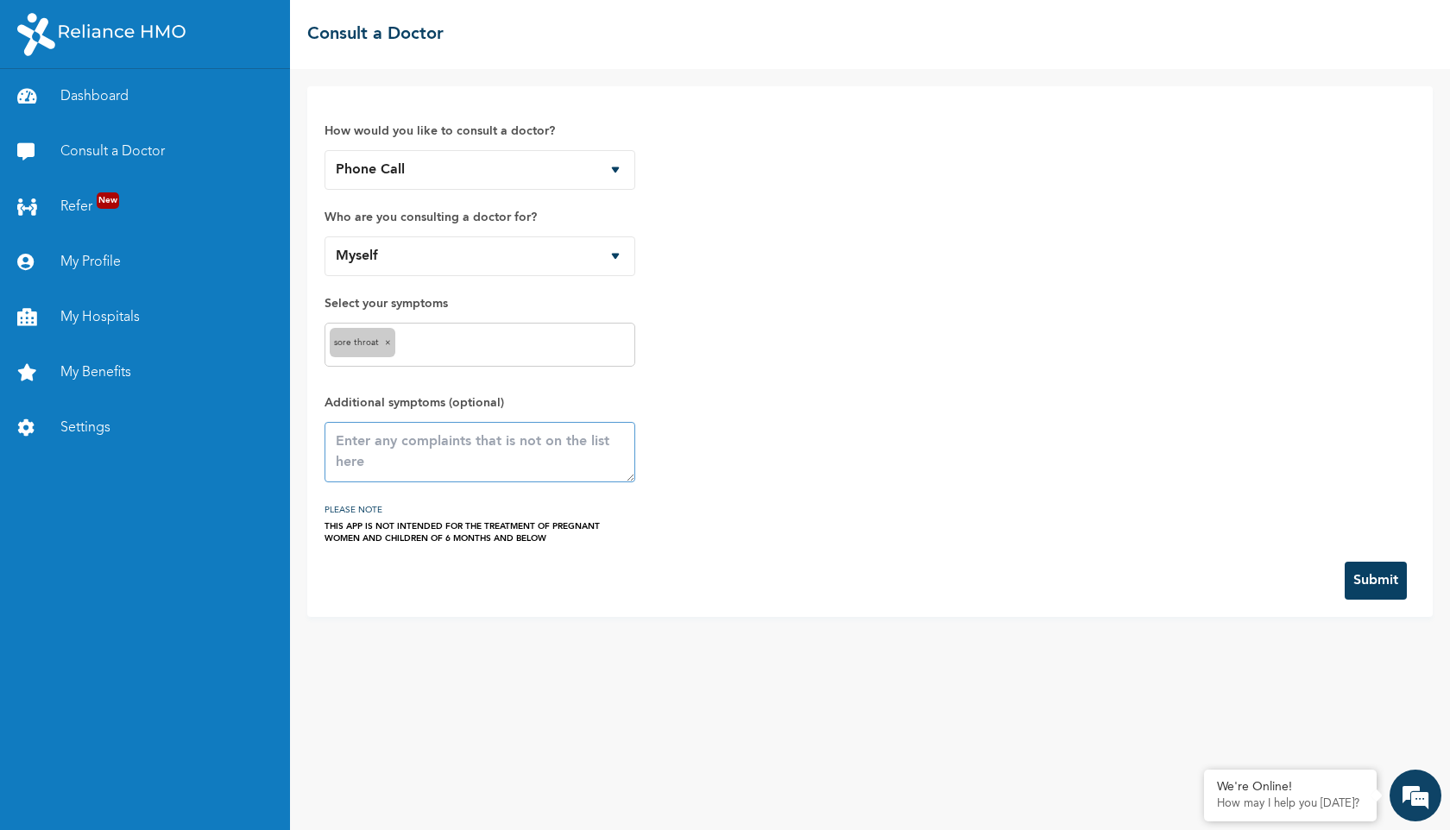
click at [421, 437] on textarea at bounding box center [479, 452] width 311 height 60
click at [1370, 578] on button "Submit" at bounding box center [1375, 581] width 62 height 38
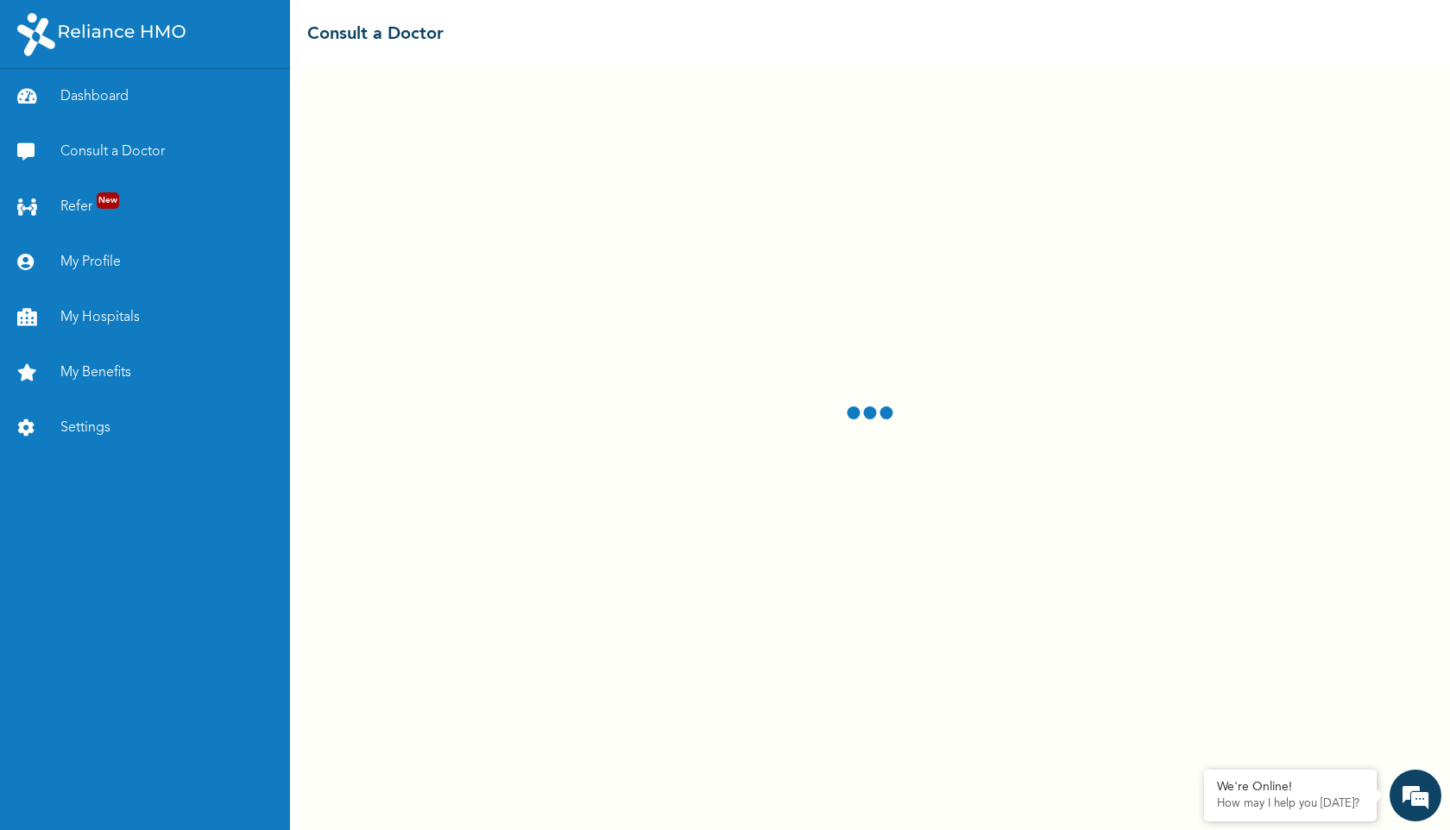
select select "2"
